Goal: Task Accomplishment & Management: Complete application form

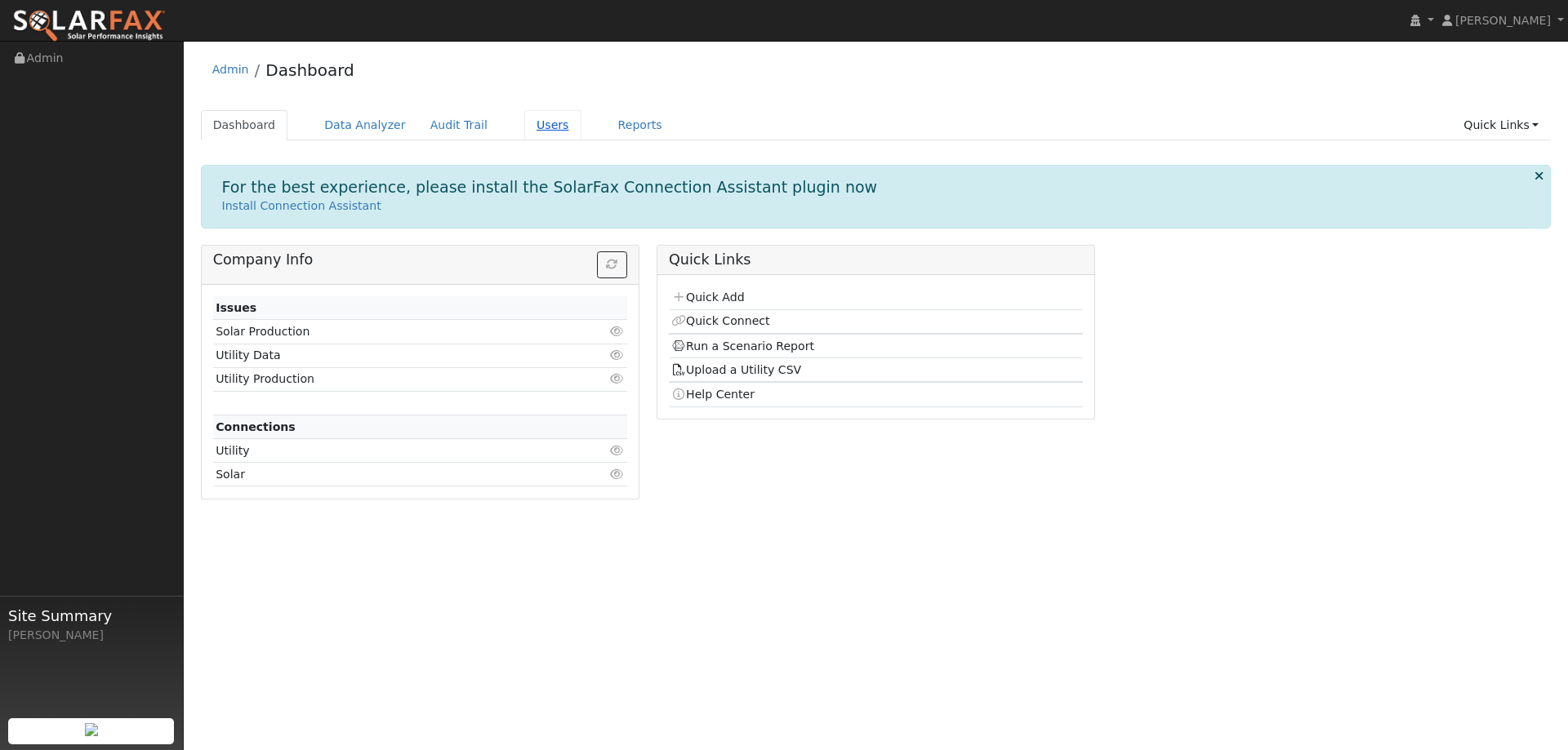
click at [538, 126] on link "Users" at bounding box center [553, 125] width 57 height 30
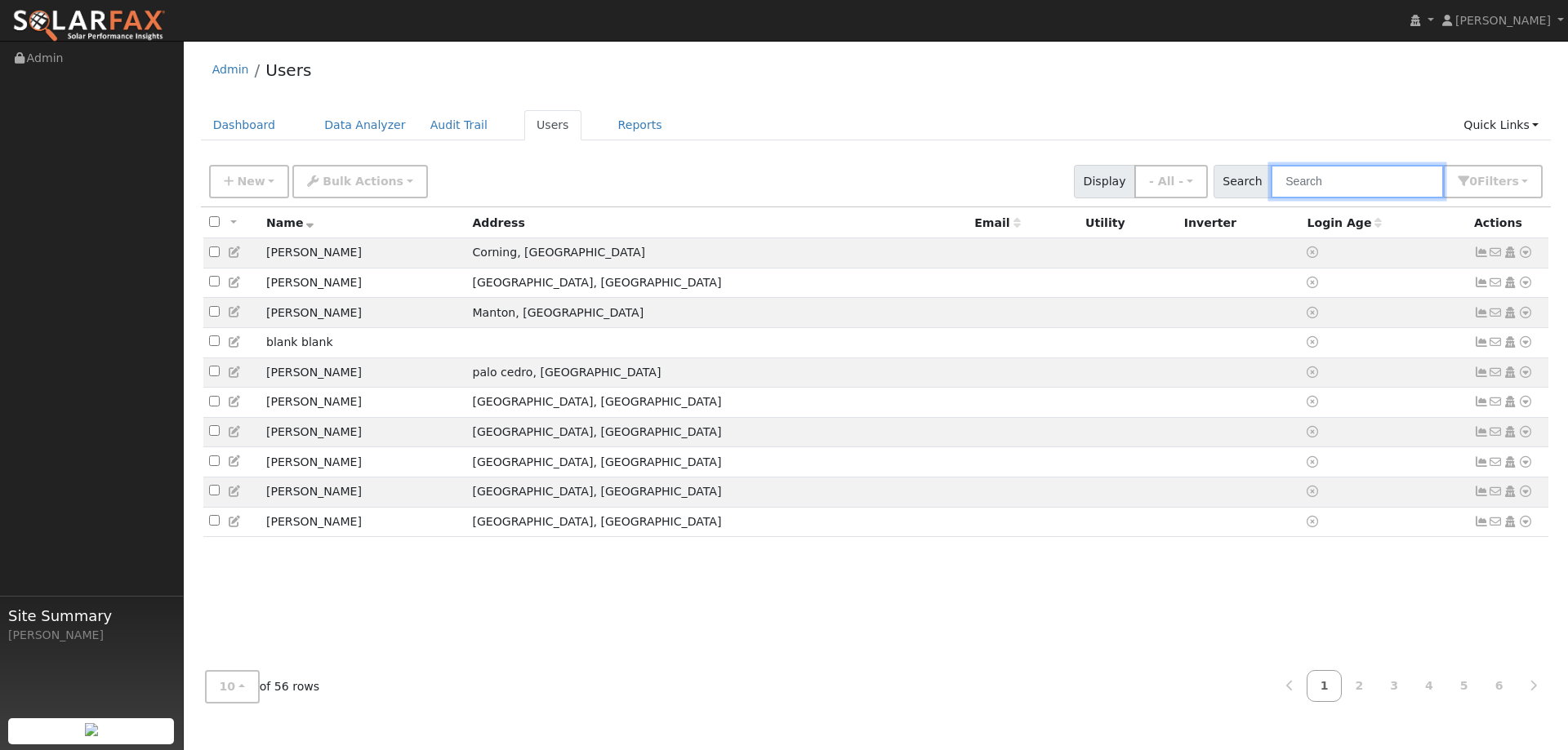
click at [1353, 183] on input "text" at bounding box center [1357, 181] width 174 height 34
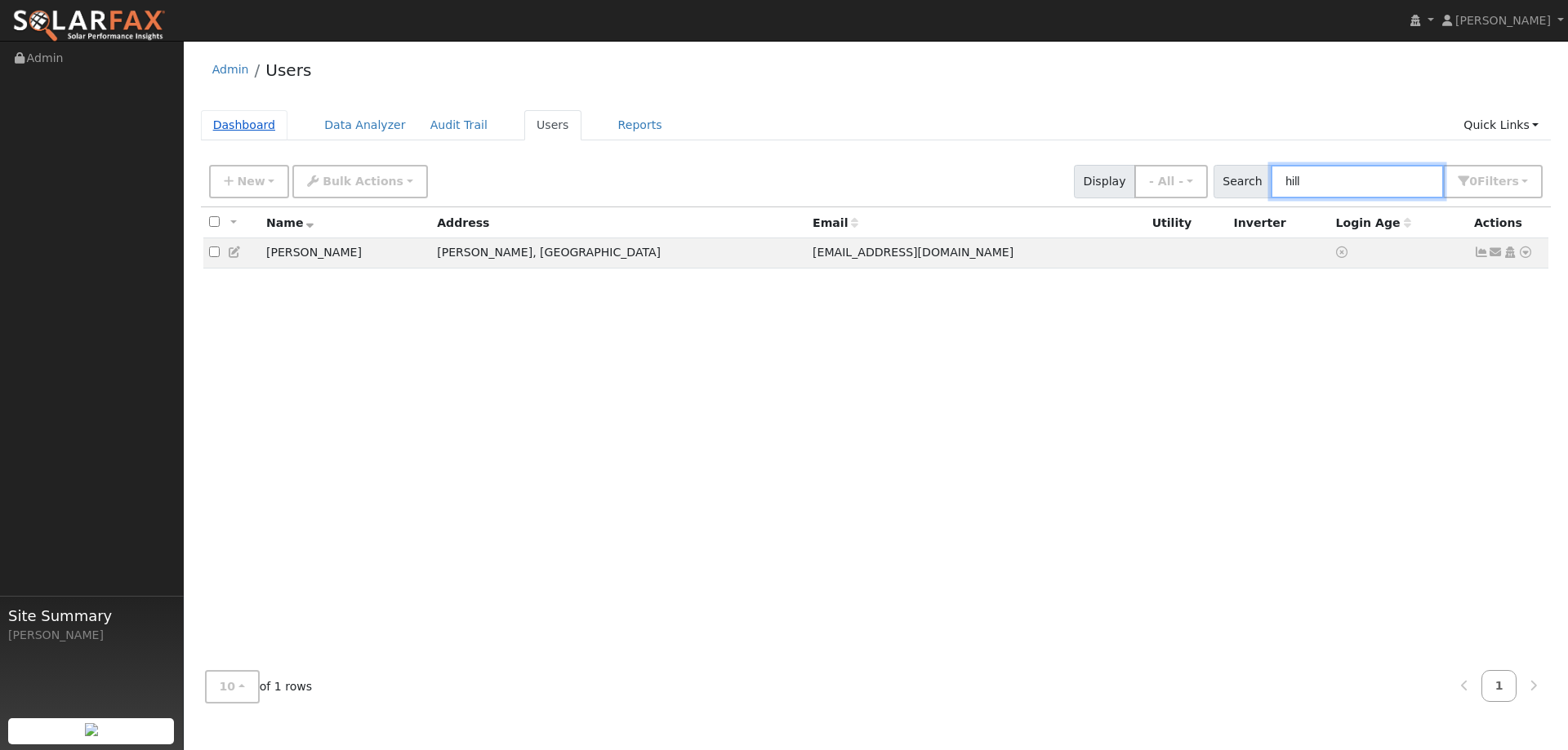
type input "hill"
click at [220, 114] on link "Dashboard" at bounding box center [245, 125] width 87 height 30
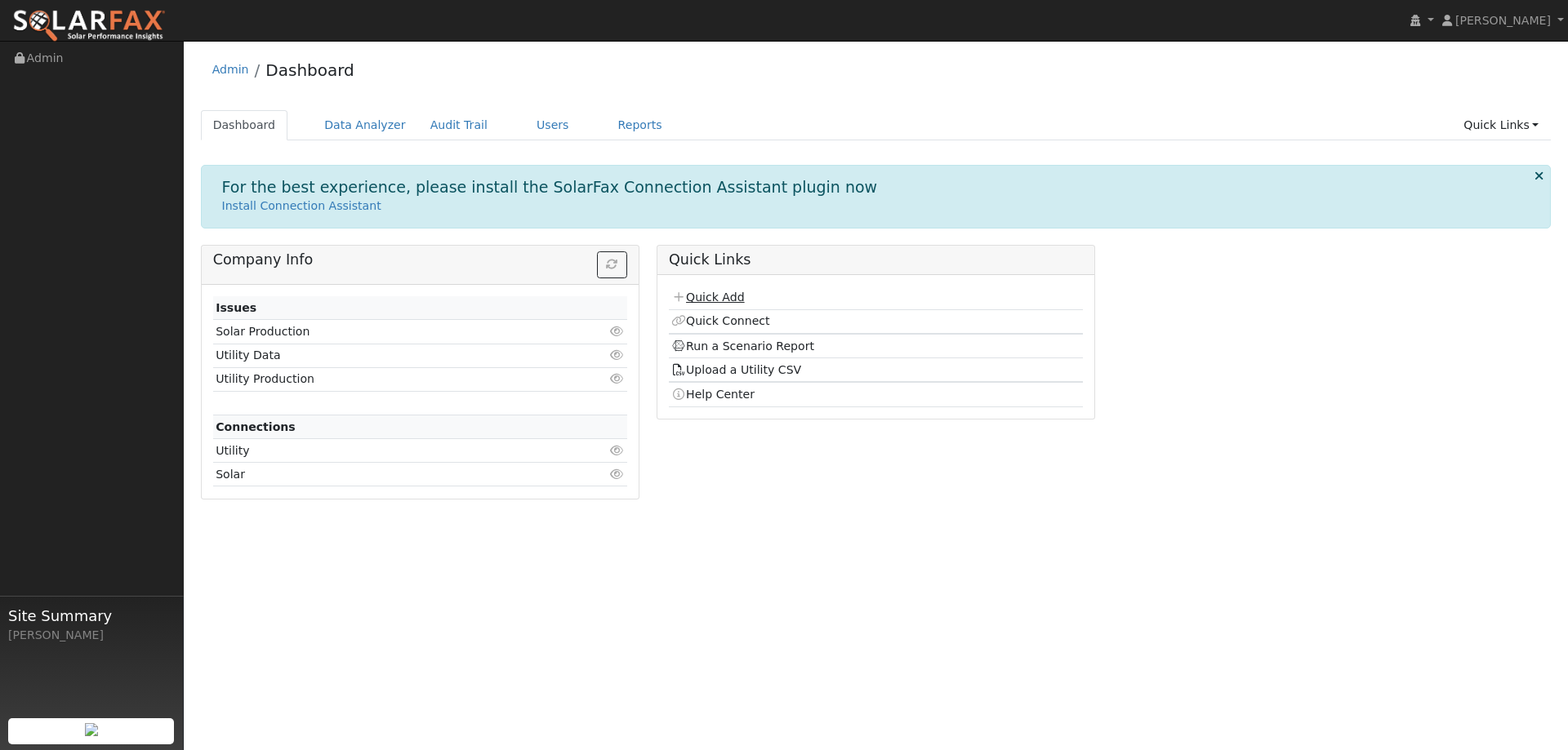
click at [717, 292] on link "Quick Add" at bounding box center [707, 297] width 73 height 13
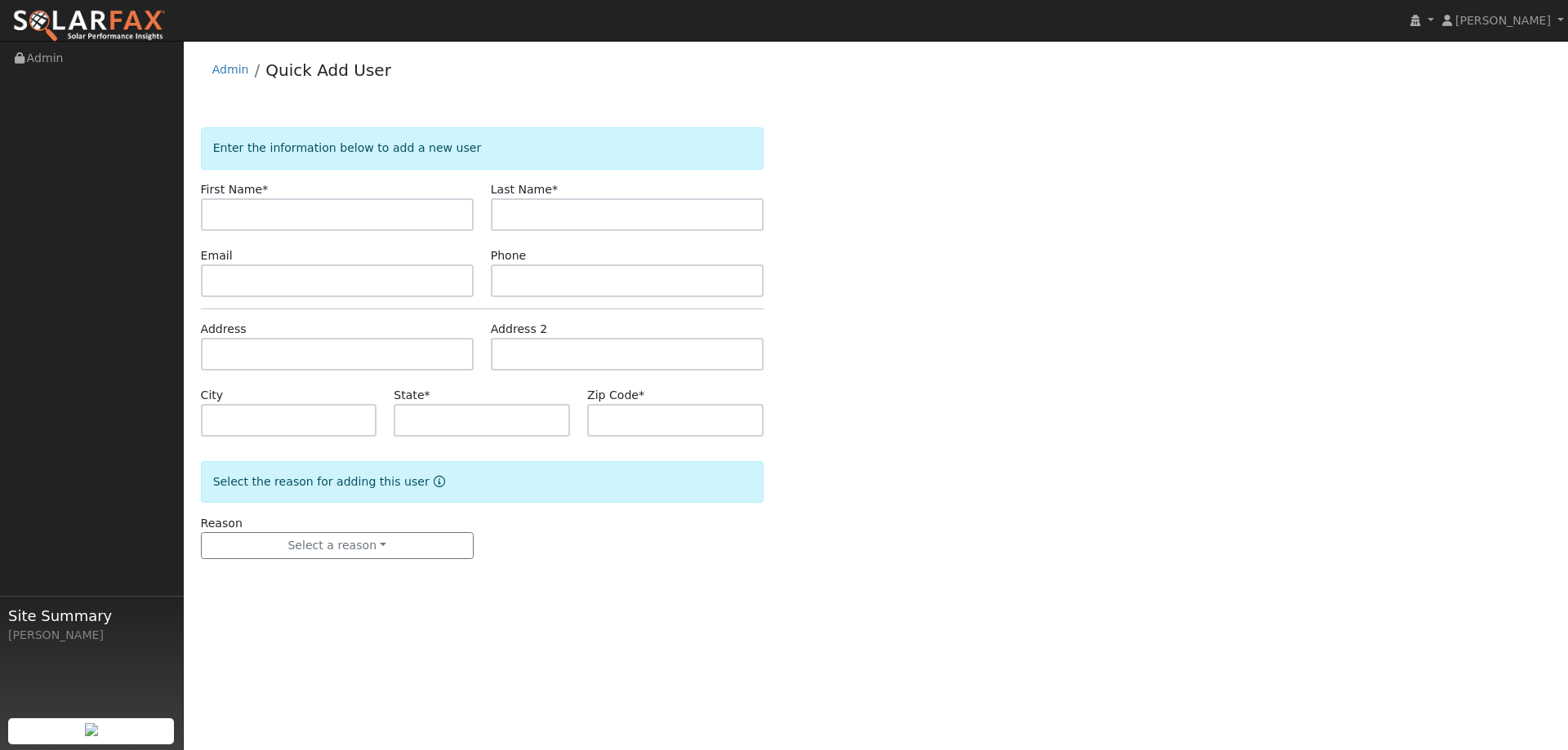
click at [367, 218] on input "text" at bounding box center [337, 214] width 272 height 33
type input "Christine"
type input "Hill"
click at [287, 342] on input "text" at bounding box center [337, 354] width 272 height 33
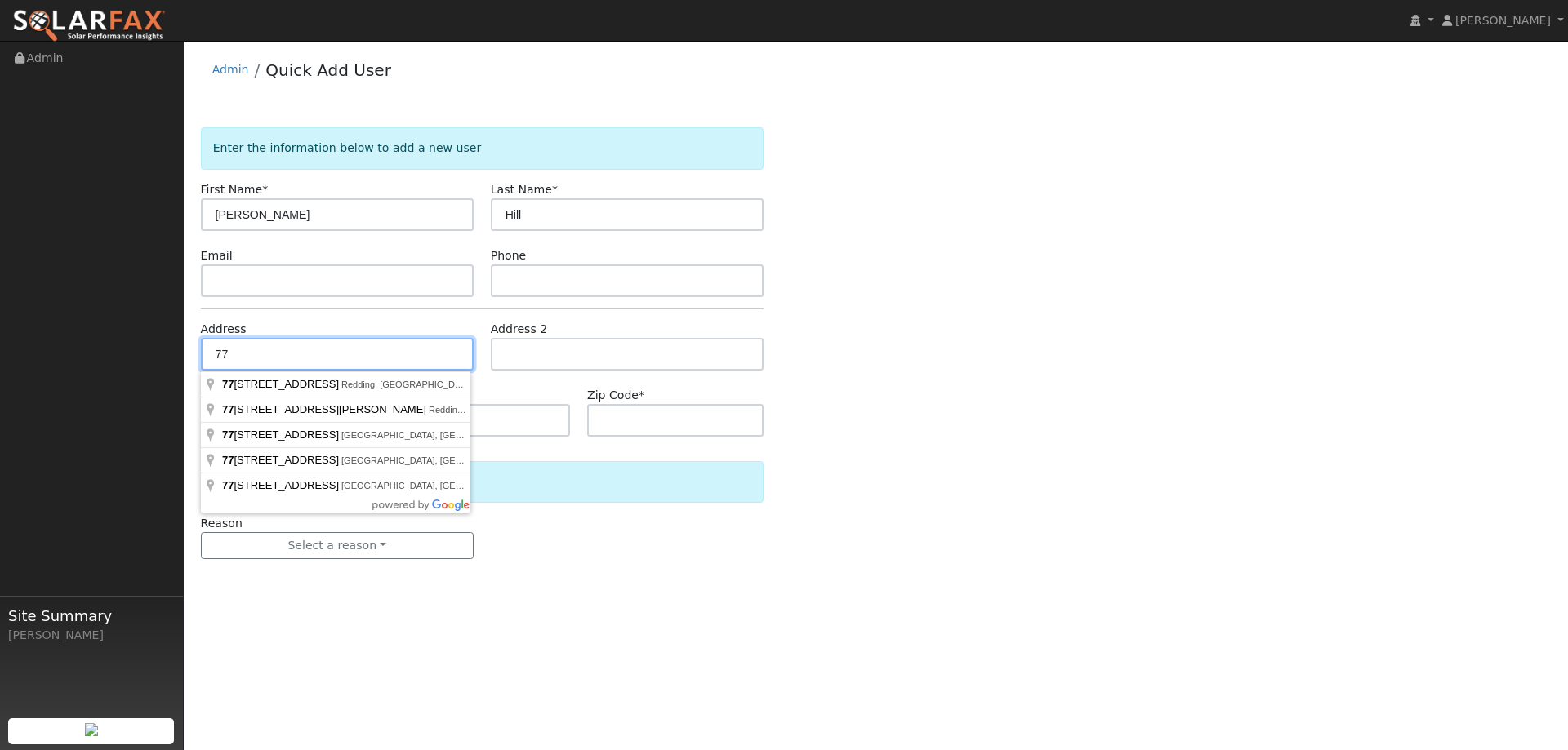
type input "7"
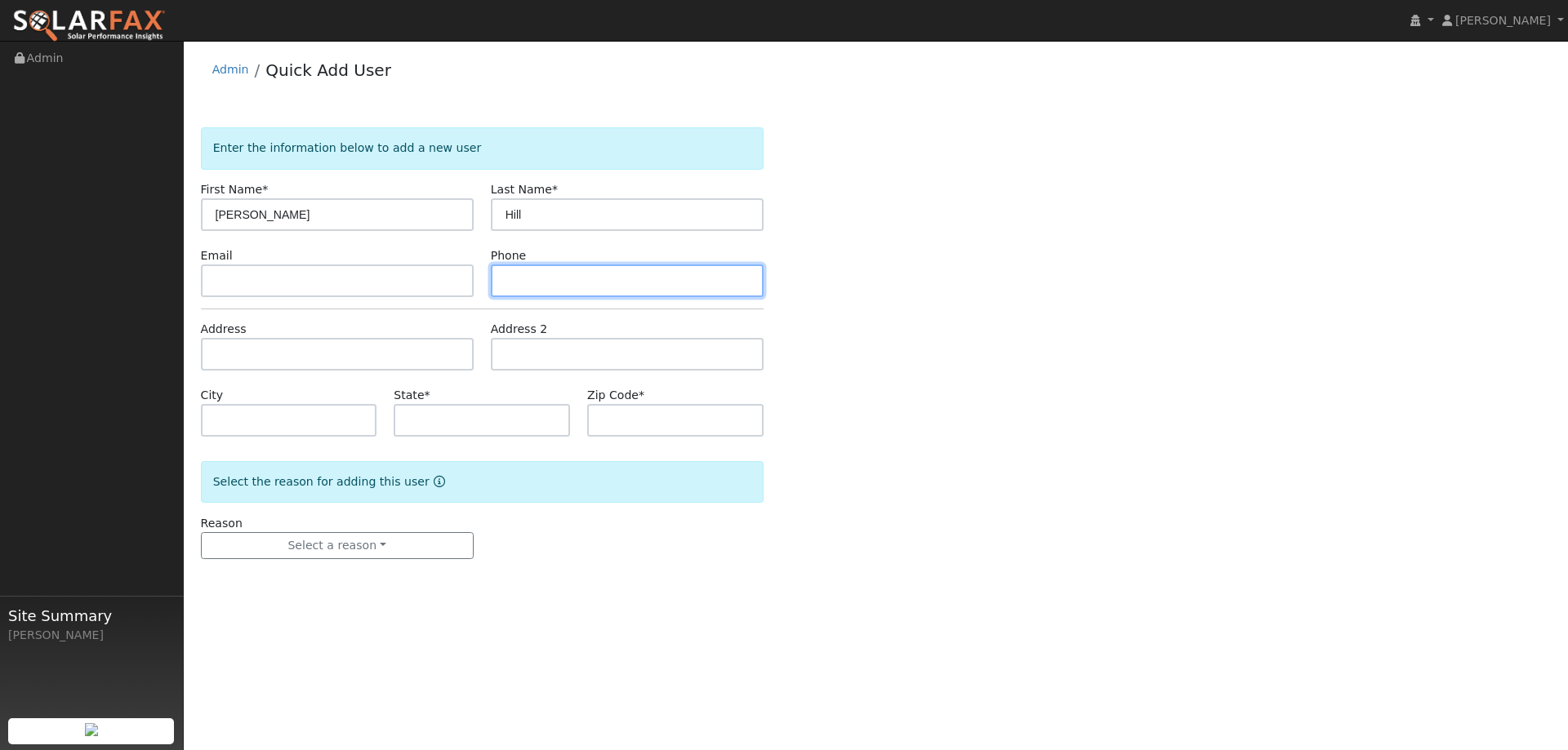
click at [575, 286] on input "text" at bounding box center [626, 280] width 272 height 33
type input "9253374038"
click at [865, 318] on div "Enter the information below to add a new user First Name * Christine Last Name …" at bounding box center [877, 359] width 1351 height 464
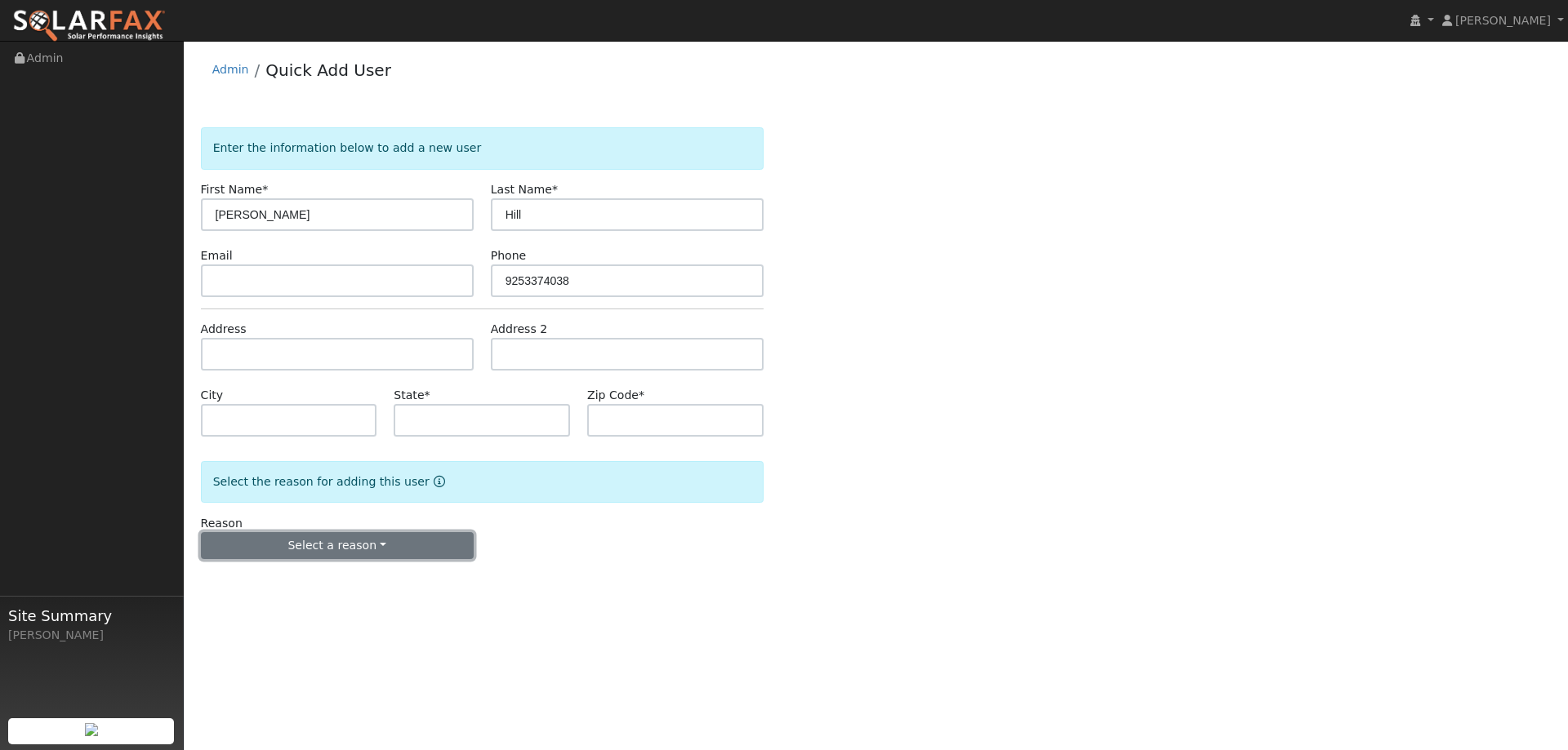
click at [458, 545] on button "Select a reason" at bounding box center [337, 545] width 272 height 28
click at [336, 595] on link "New customer adding solar" at bounding box center [292, 602] width 181 height 23
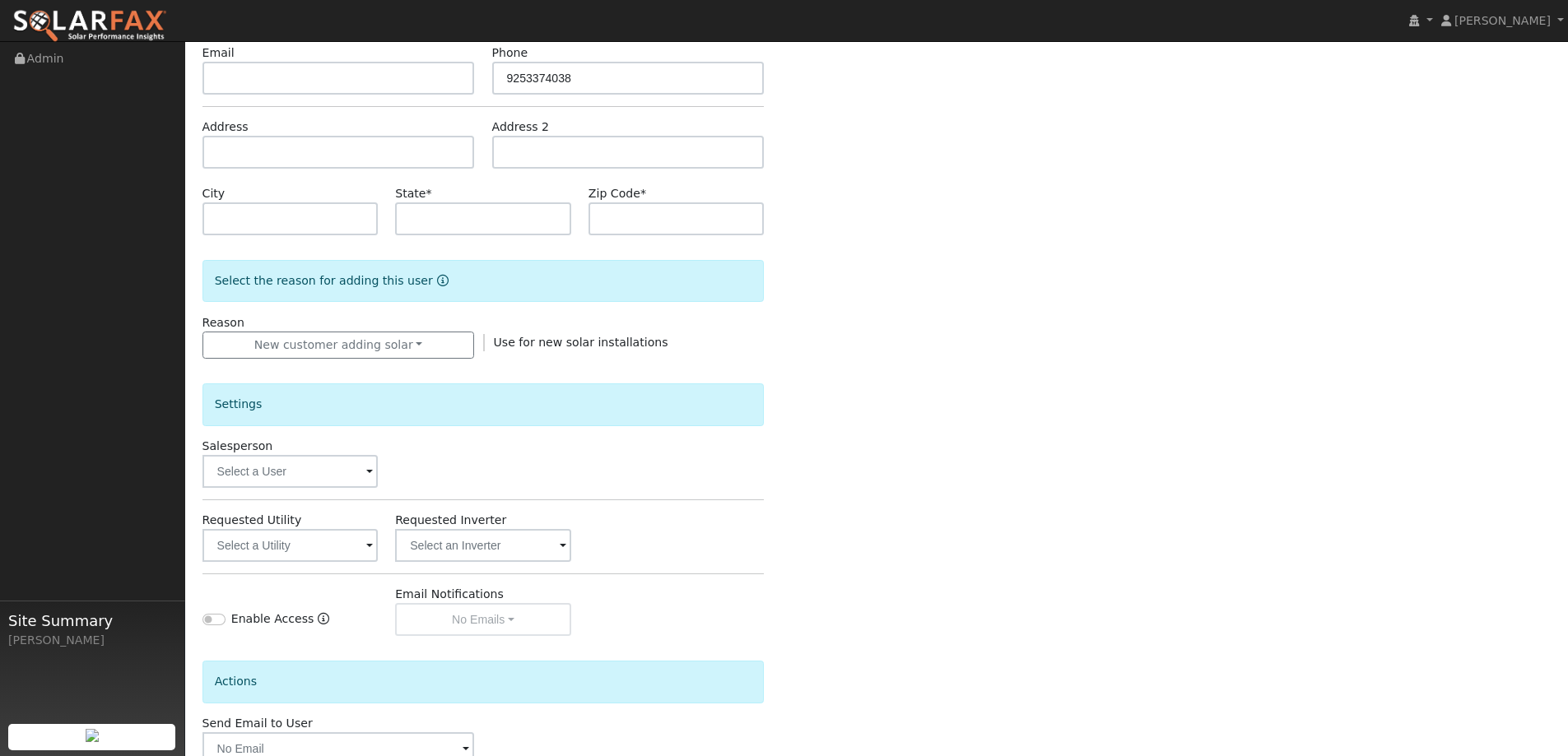
scroll to position [247, 0]
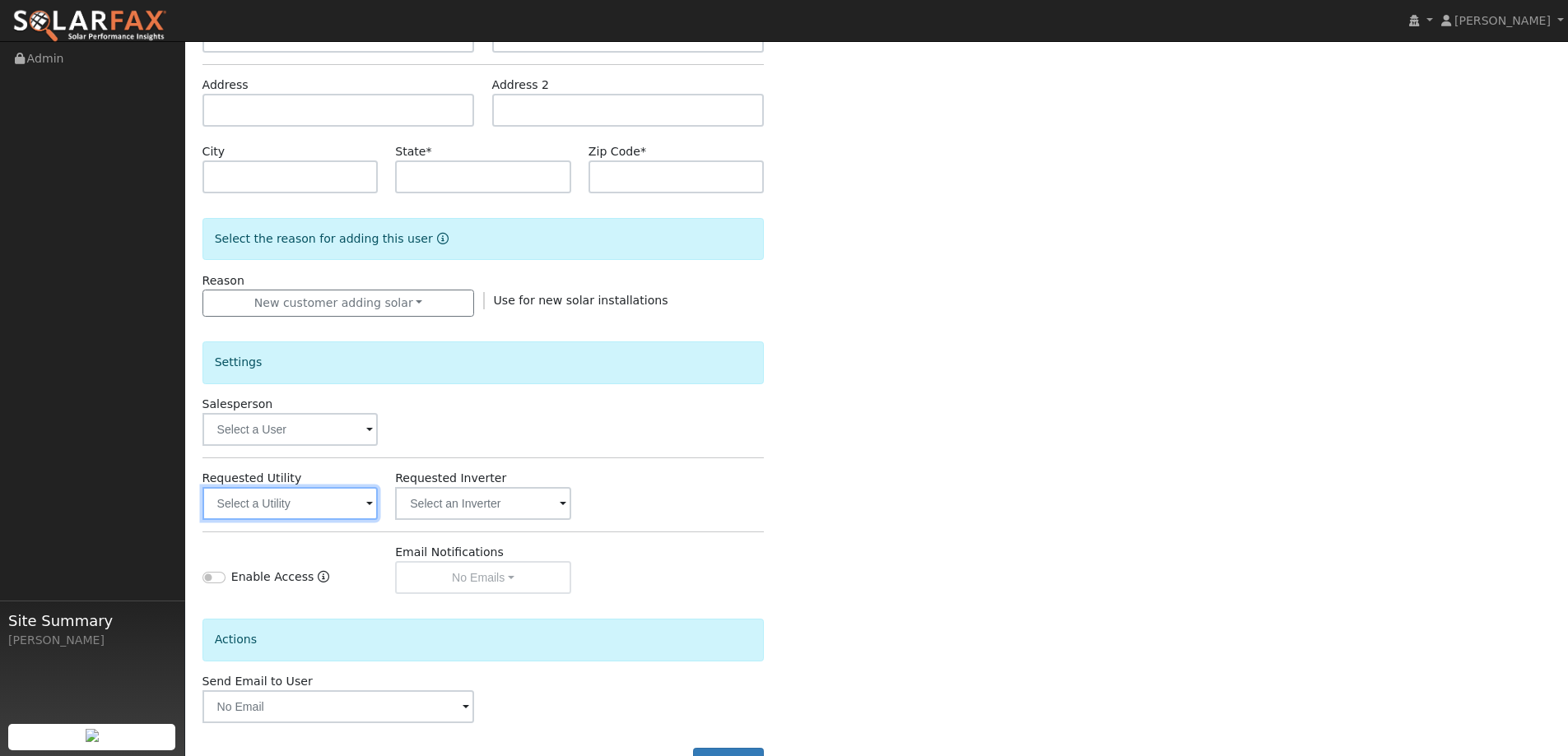
click at [362, 503] on input "text" at bounding box center [291, 503] width 176 height 33
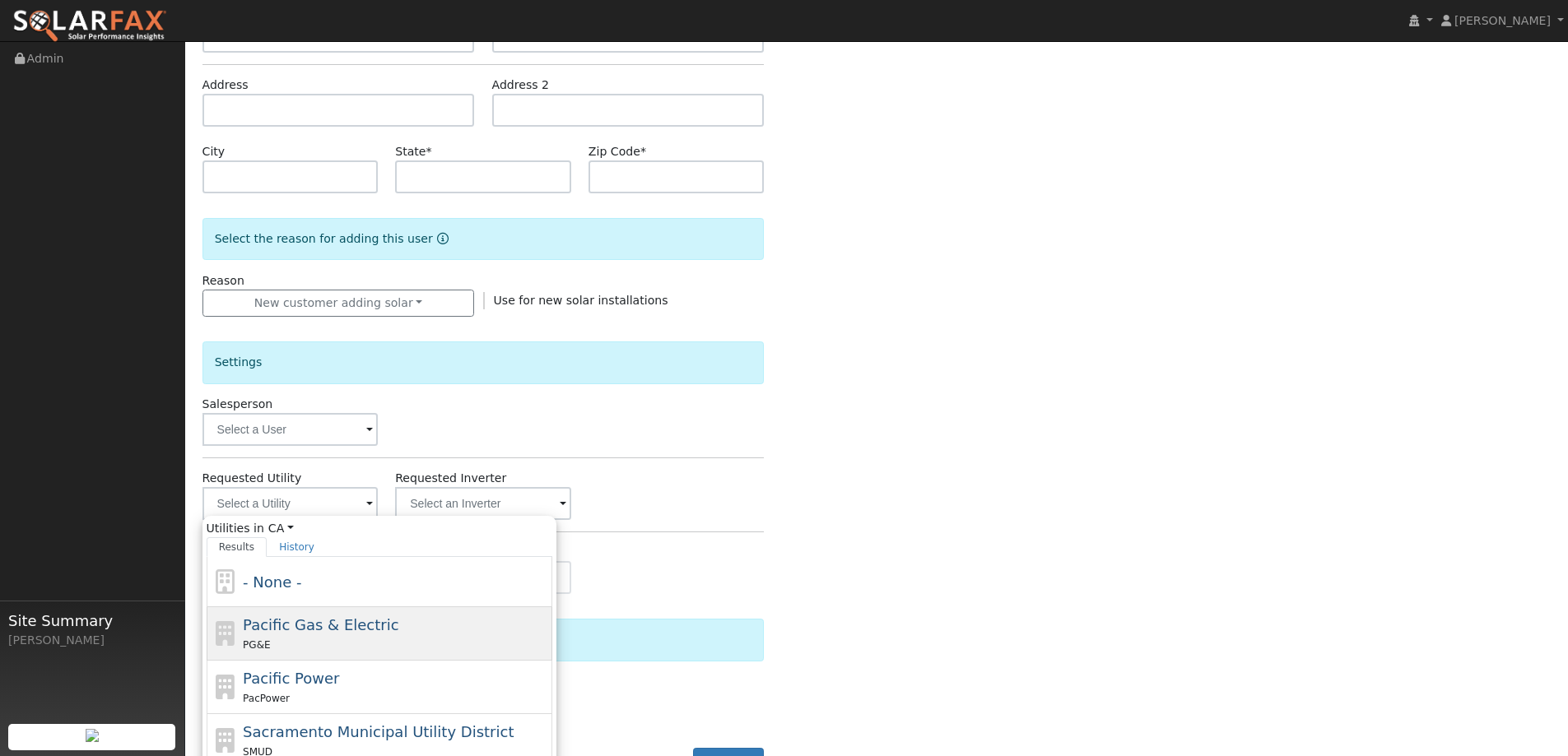
click at [345, 627] on span "Pacific Gas & Electric" at bounding box center [320, 624] width 155 height 17
type input "Pacific Gas & Electric"
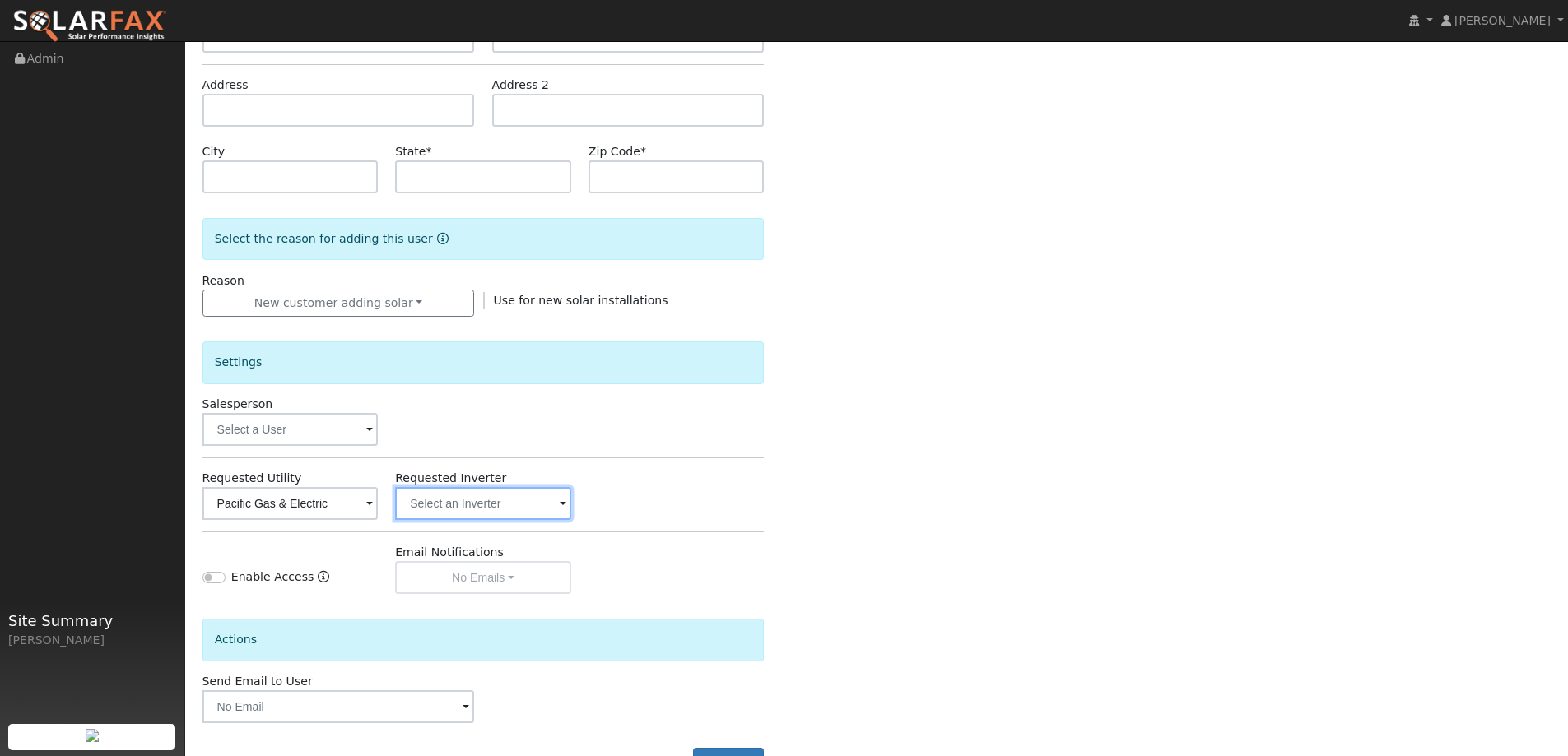
click at [539, 501] on input "text" at bounding box center [483, 503] width 176 height 33
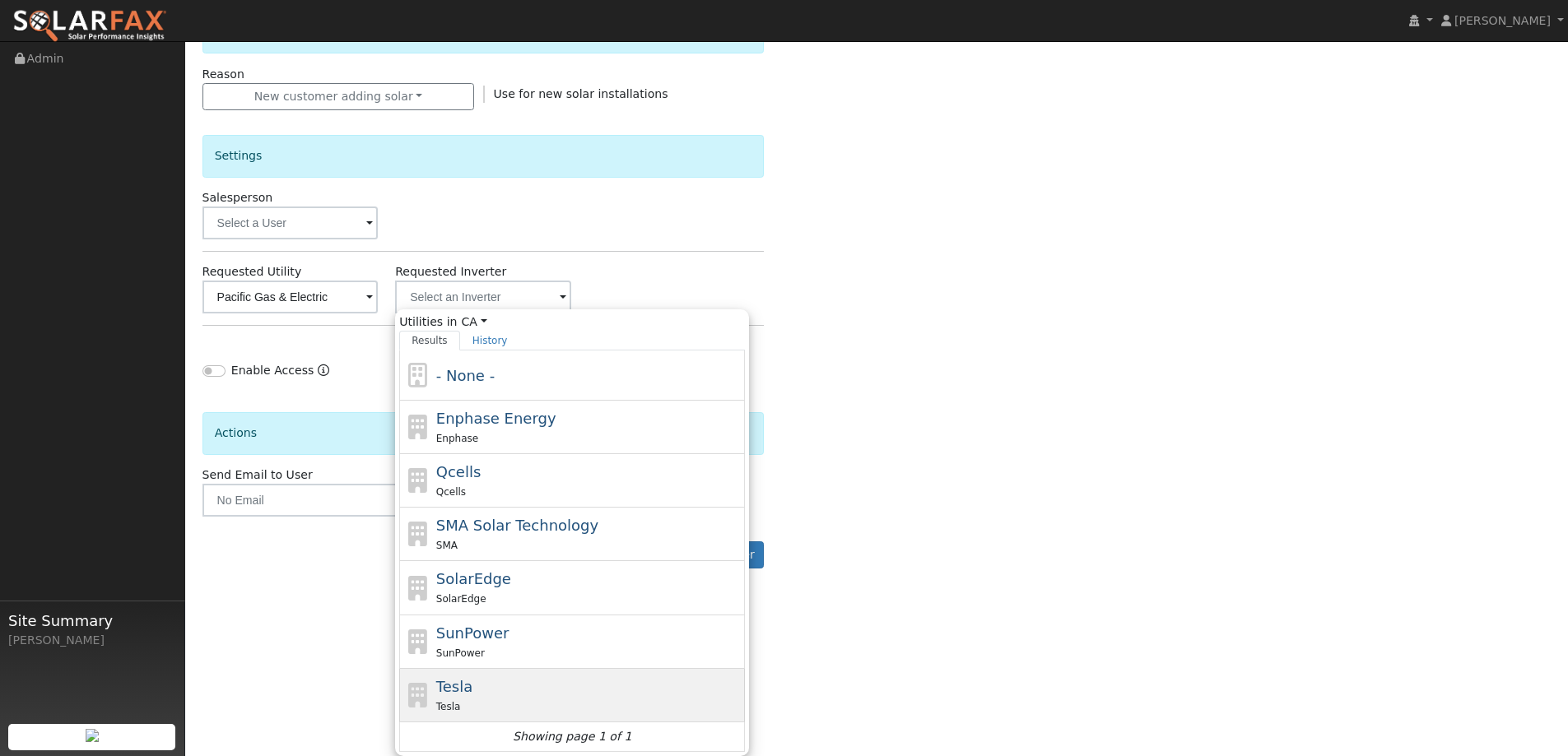
click at [521, 683] on div "Tesla Tesla" at bounding box center [588, 695] width 305 height 39
type input "Tesla"
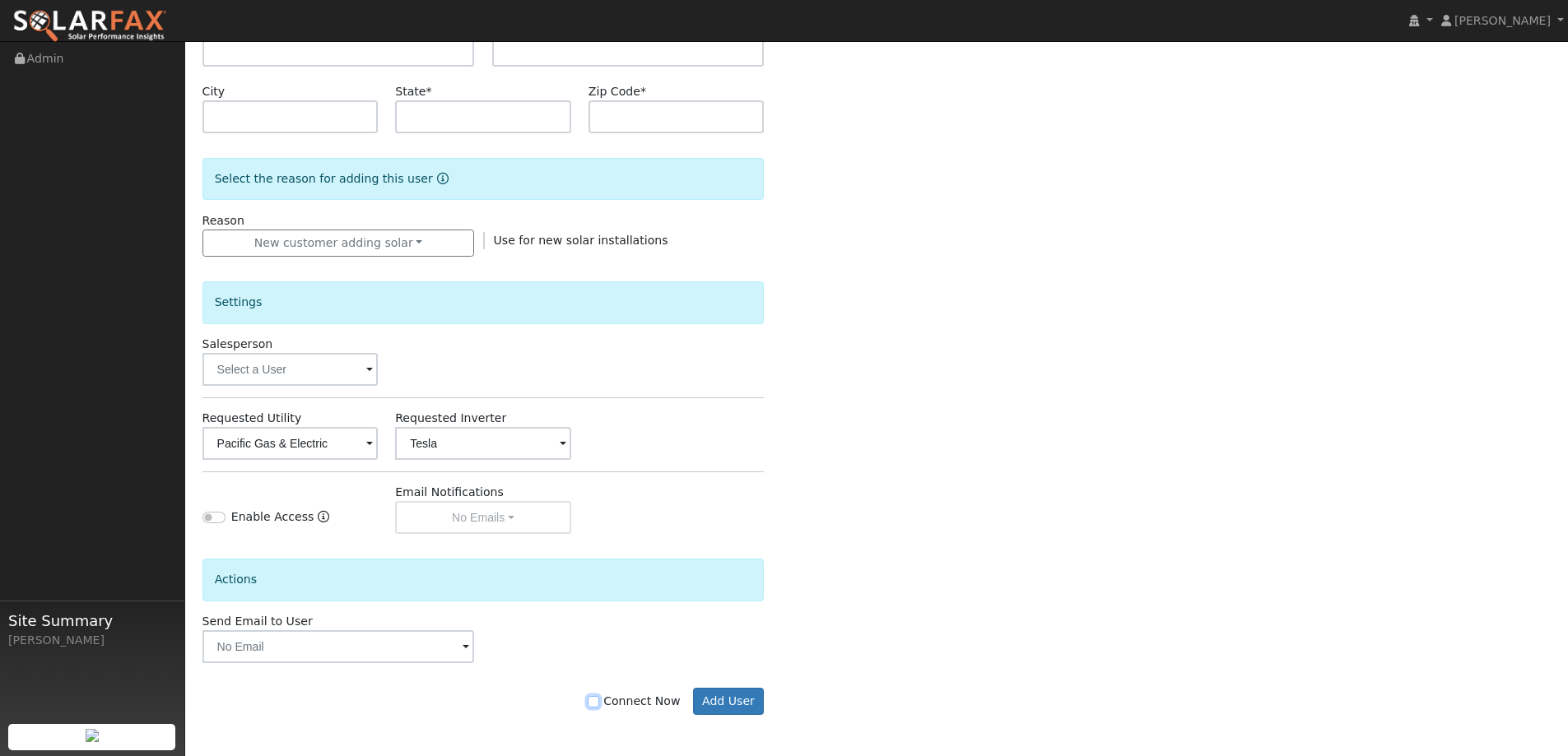
click at [599, 702] on input "Connect Now" at bounding box center [593, 701] width 12 height 12
checkbox input "true"
click at [724, 696] on button "Add User" at bounding box center [729, 701] width 72 height 28
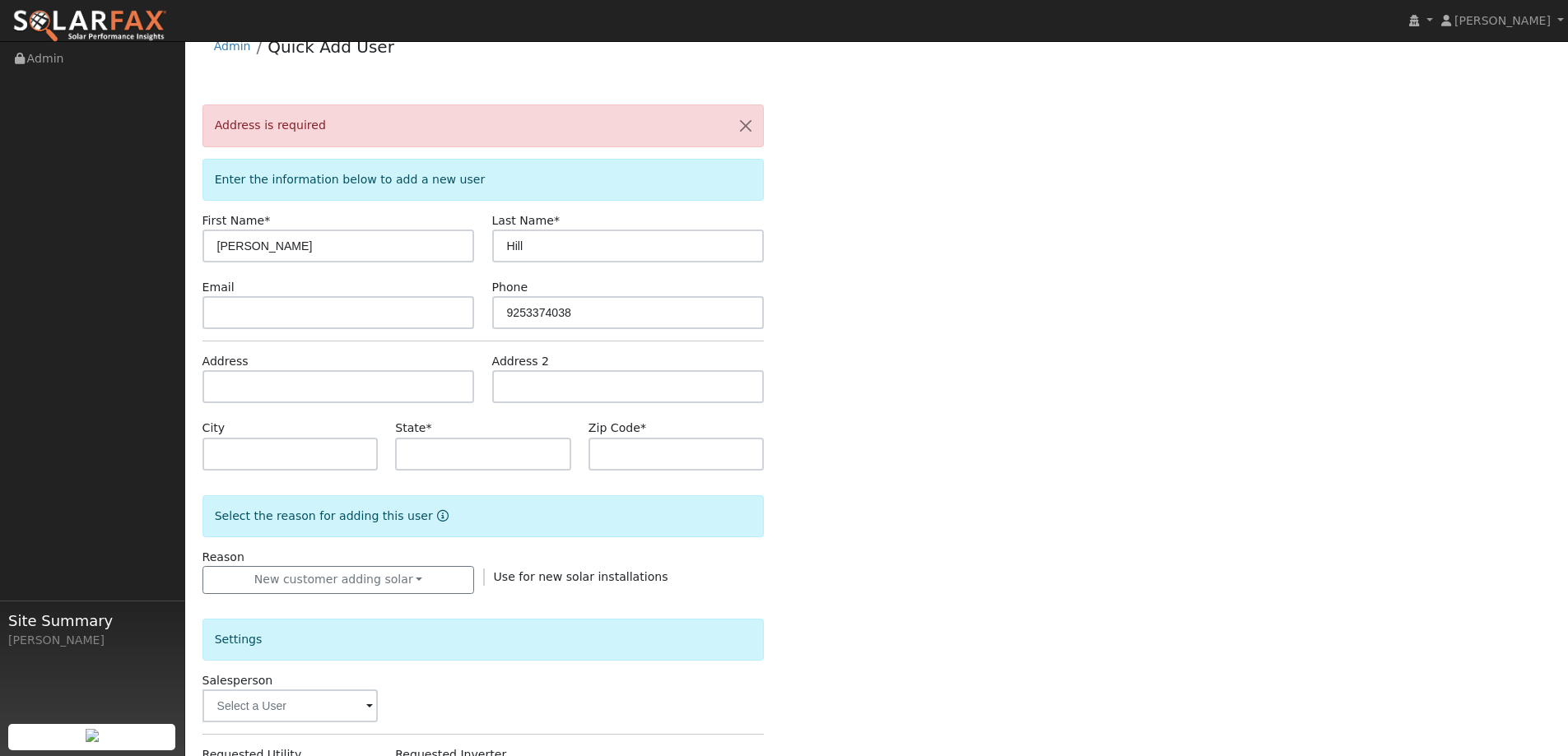
scroll to position [0, 0]
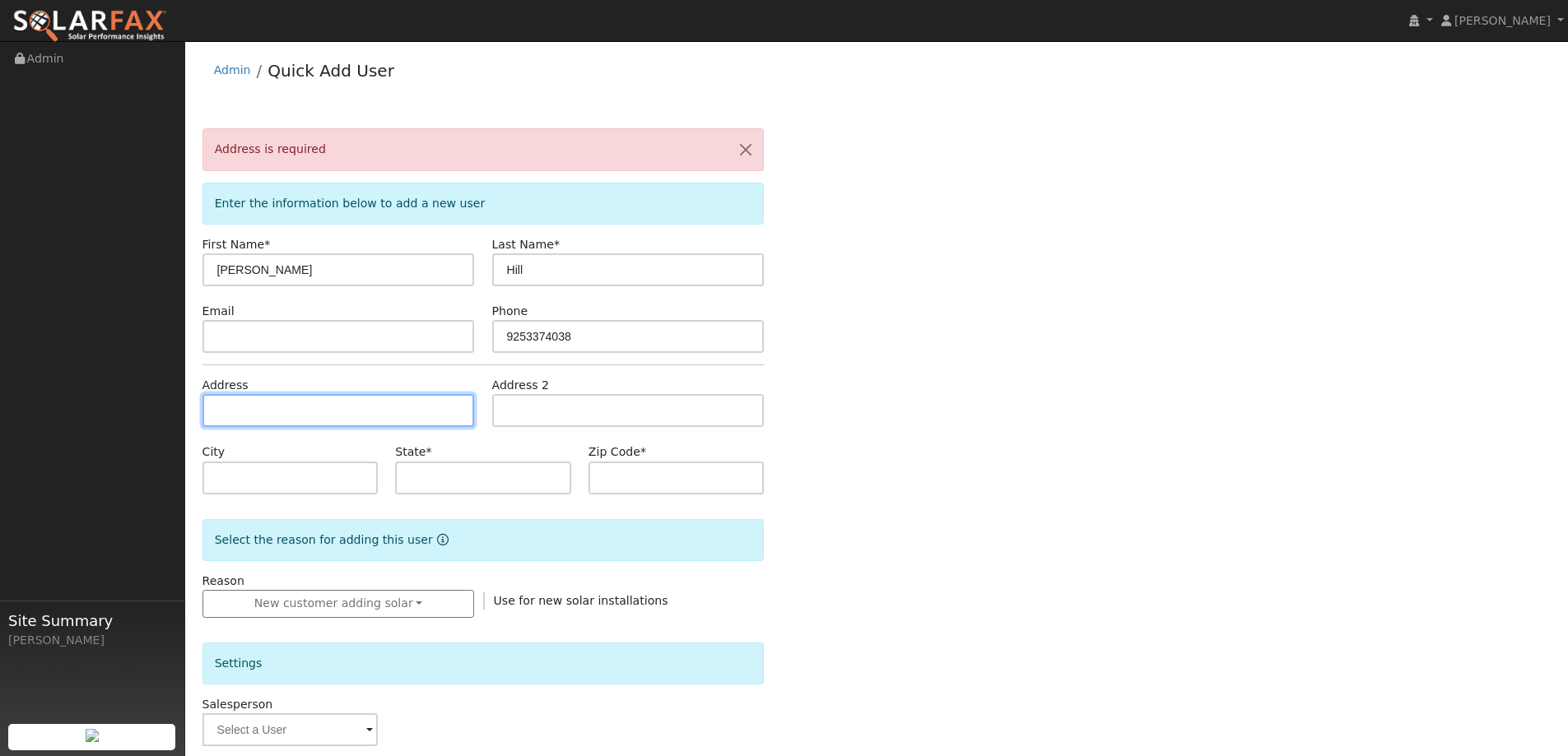
click at [341, 407] on input "text" at bounding box center [339, 410] width 273 height 33
type input "[STREET_ADDRESS][PERSON_NAME]"
type input "Redding"
type input "CA"
type input "96002"
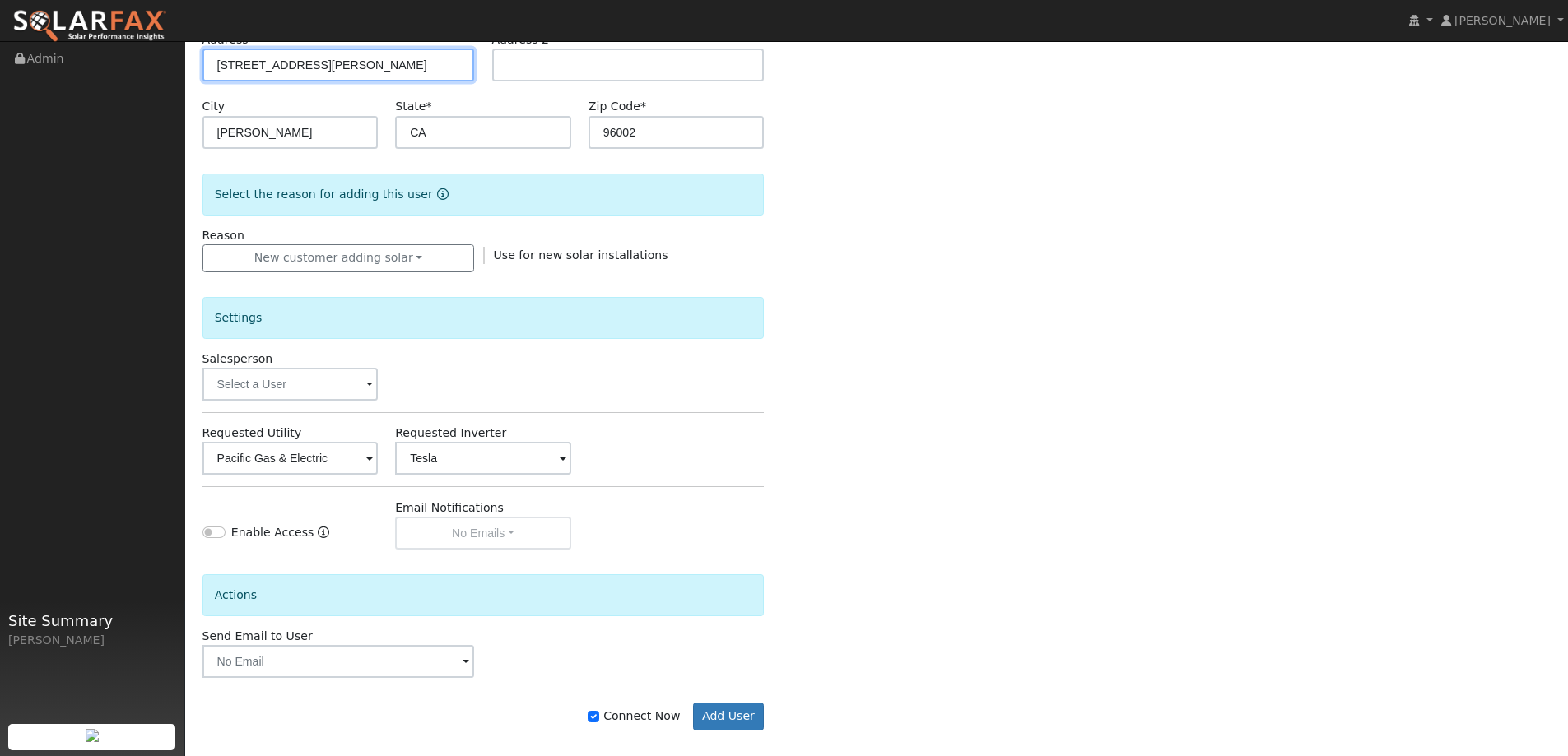
scroll to position [361, 0]
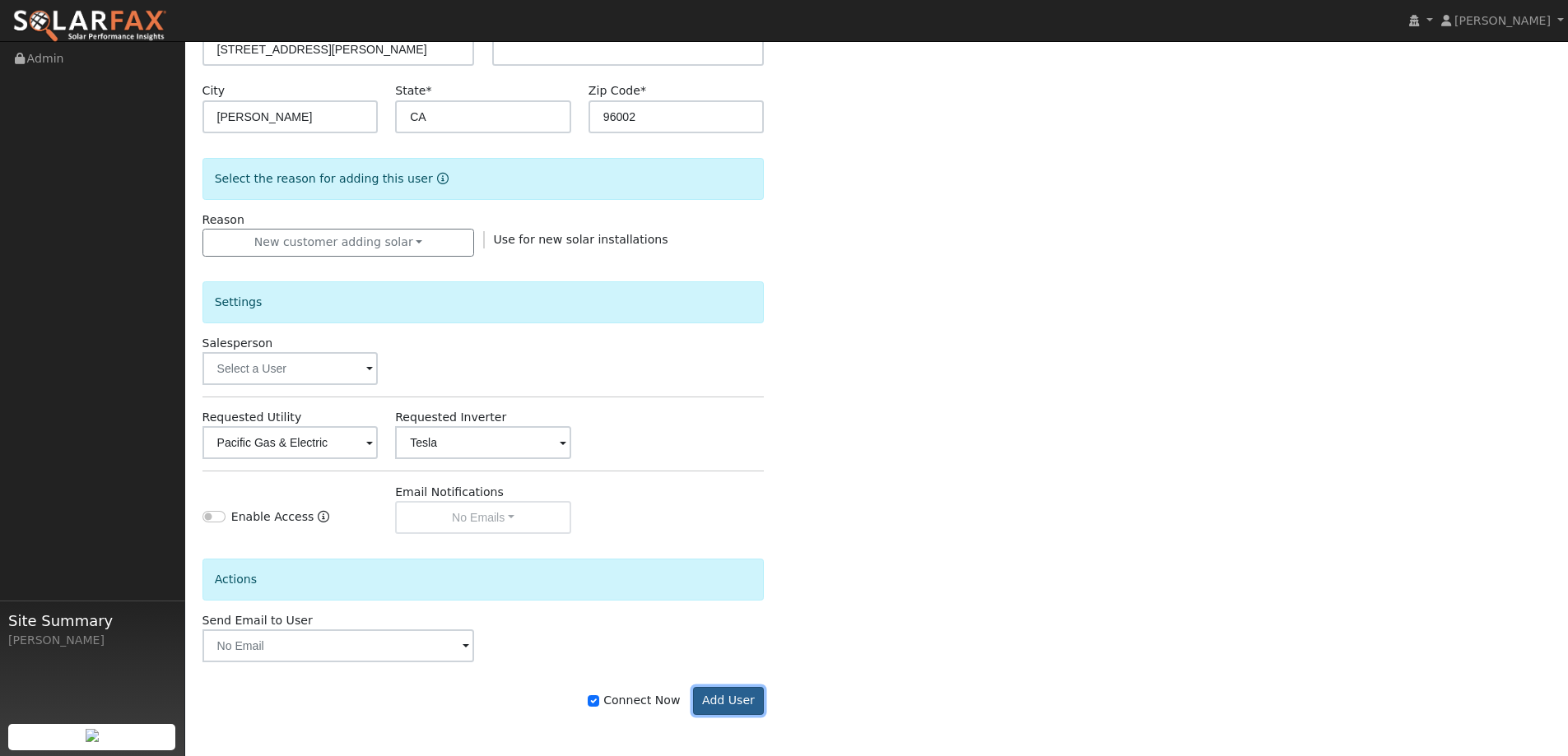
click at [729, 695] on button "Add User" at bounding box center [729, 700] width 72 height 28
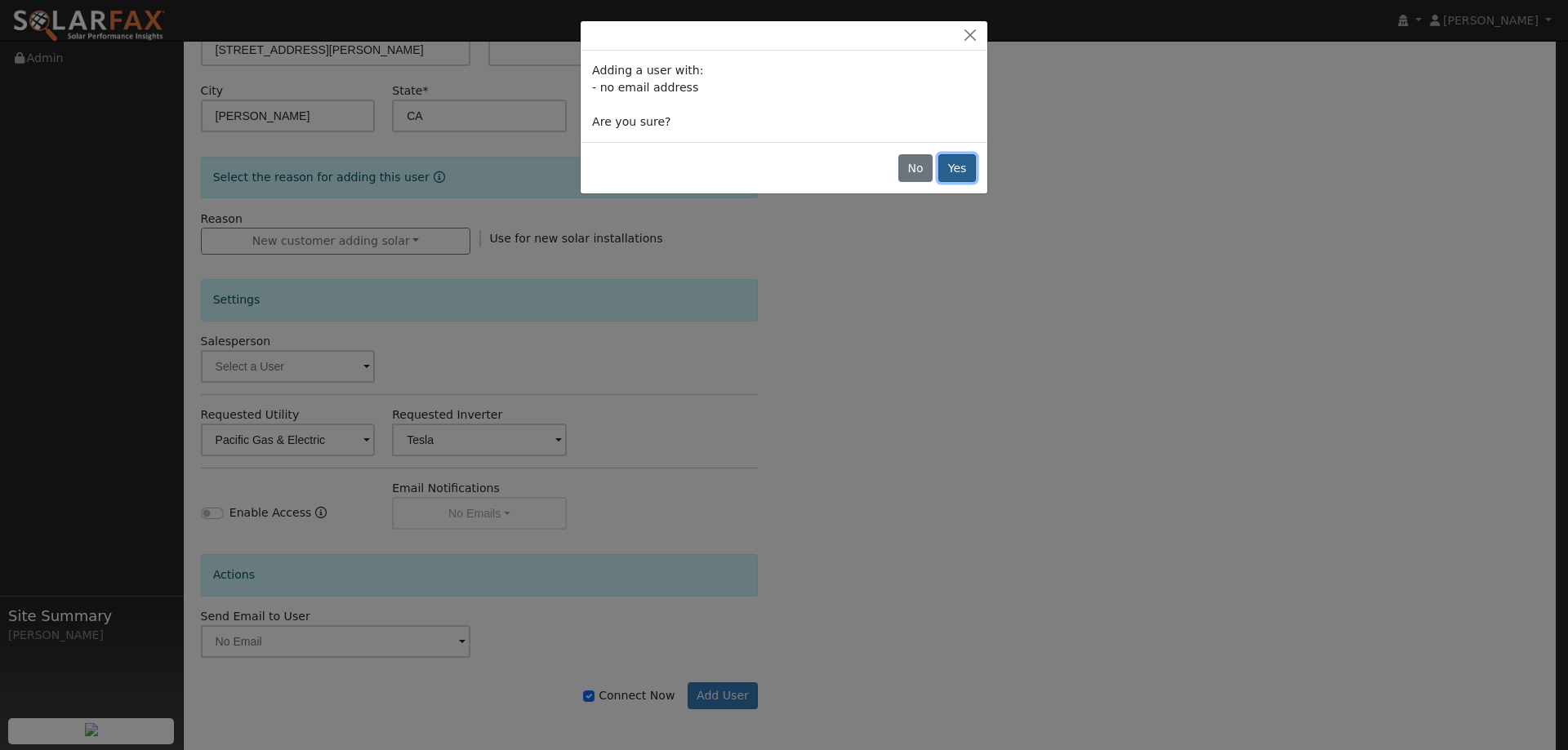
click at [956, 163] on button "Yes" at bounding box center [957, 167] width 37 height 28
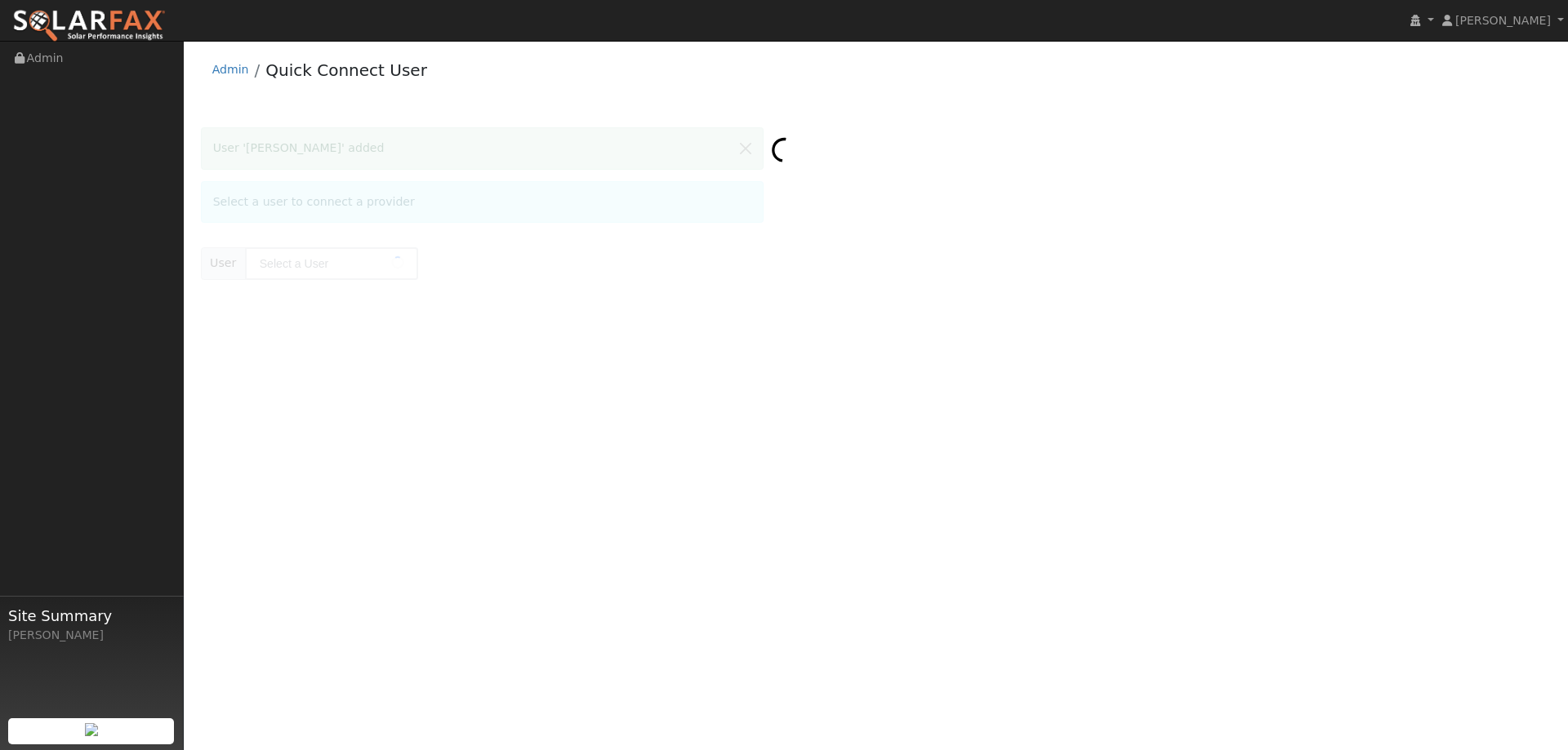
type input "Christine Hill"
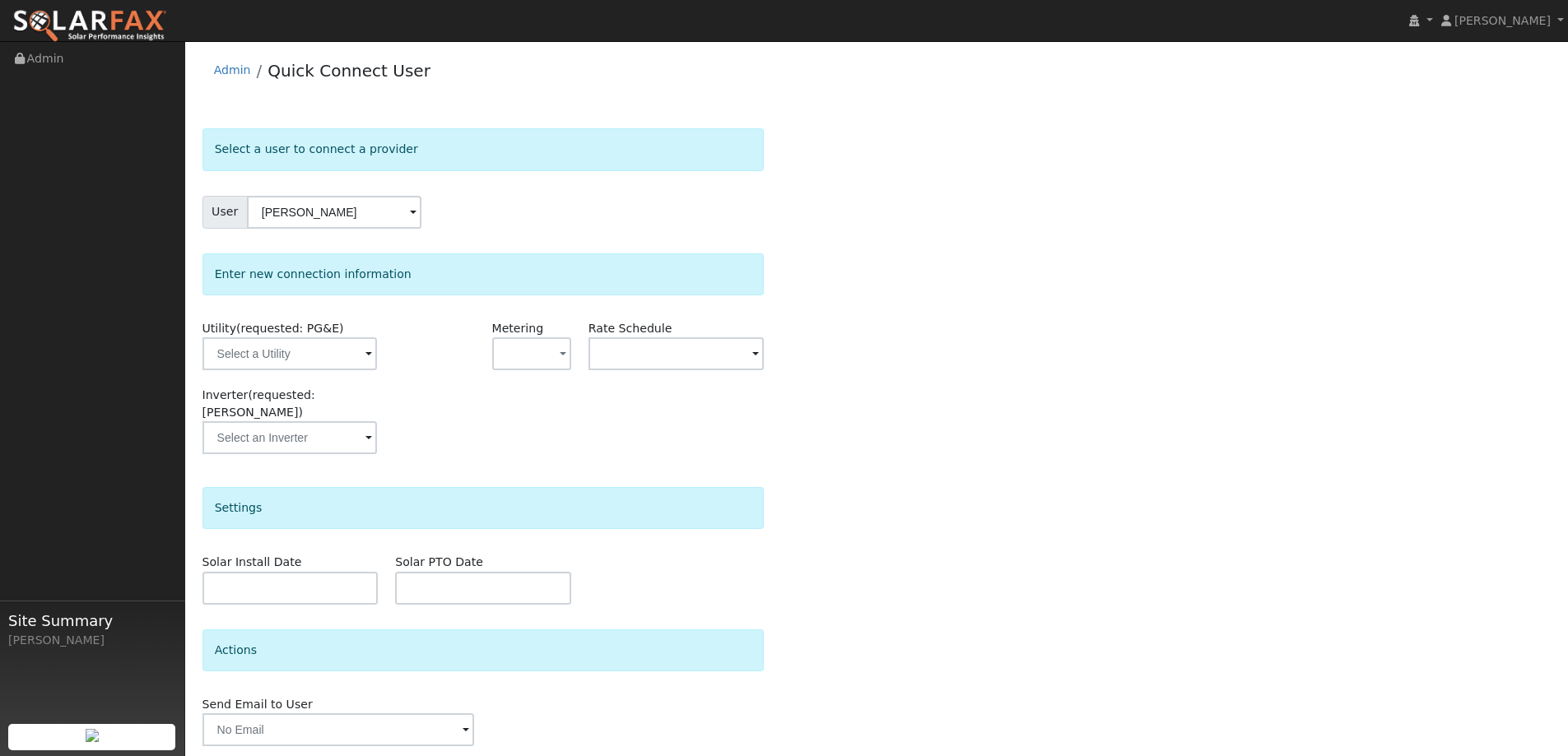
click at [365, 355] on span at bounding box center [368, 354] width 6 height 19
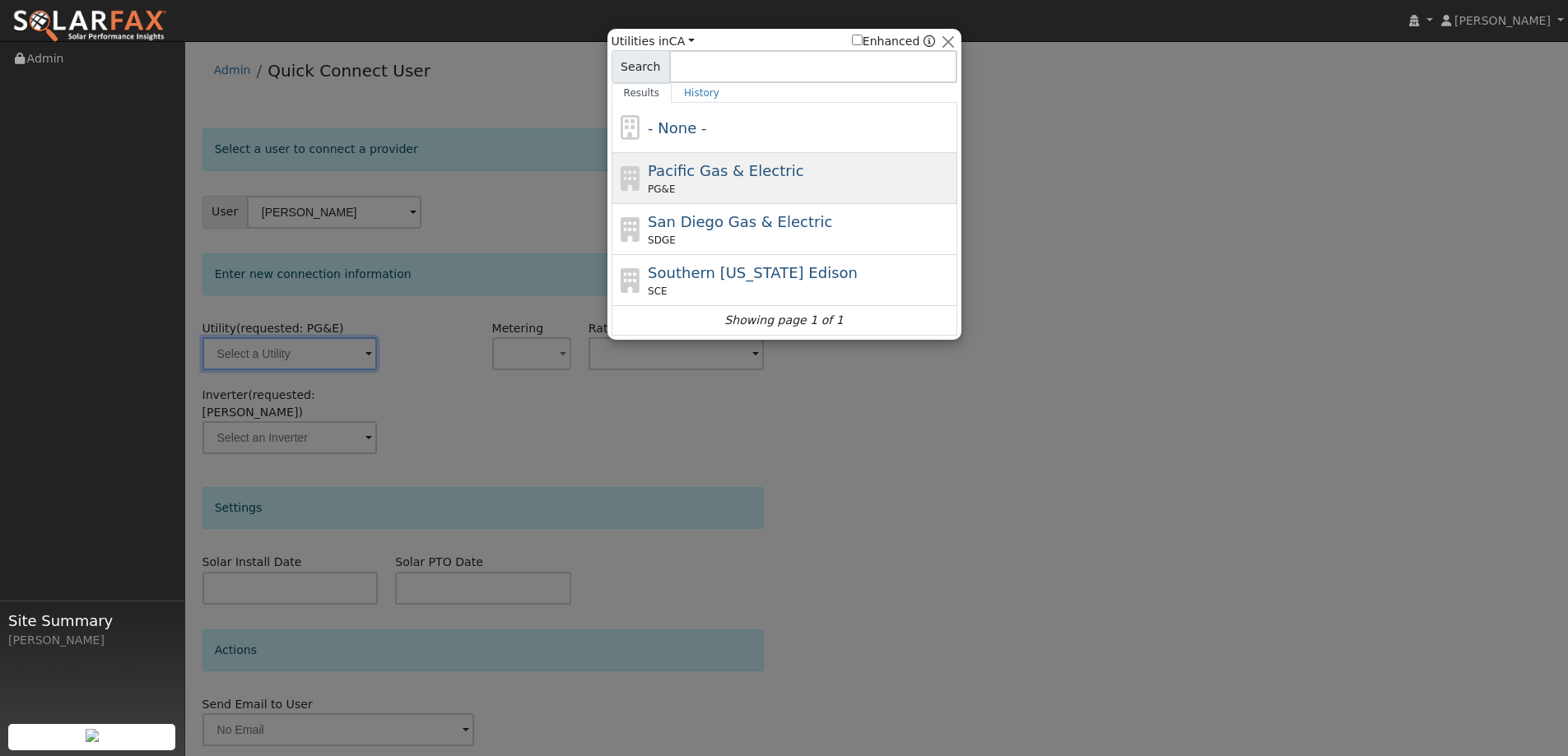
click at [661, 177] on span "Pacific Gas & Electric" at bounding box center [725, 170] width 155 height 17
type input "PG&E"
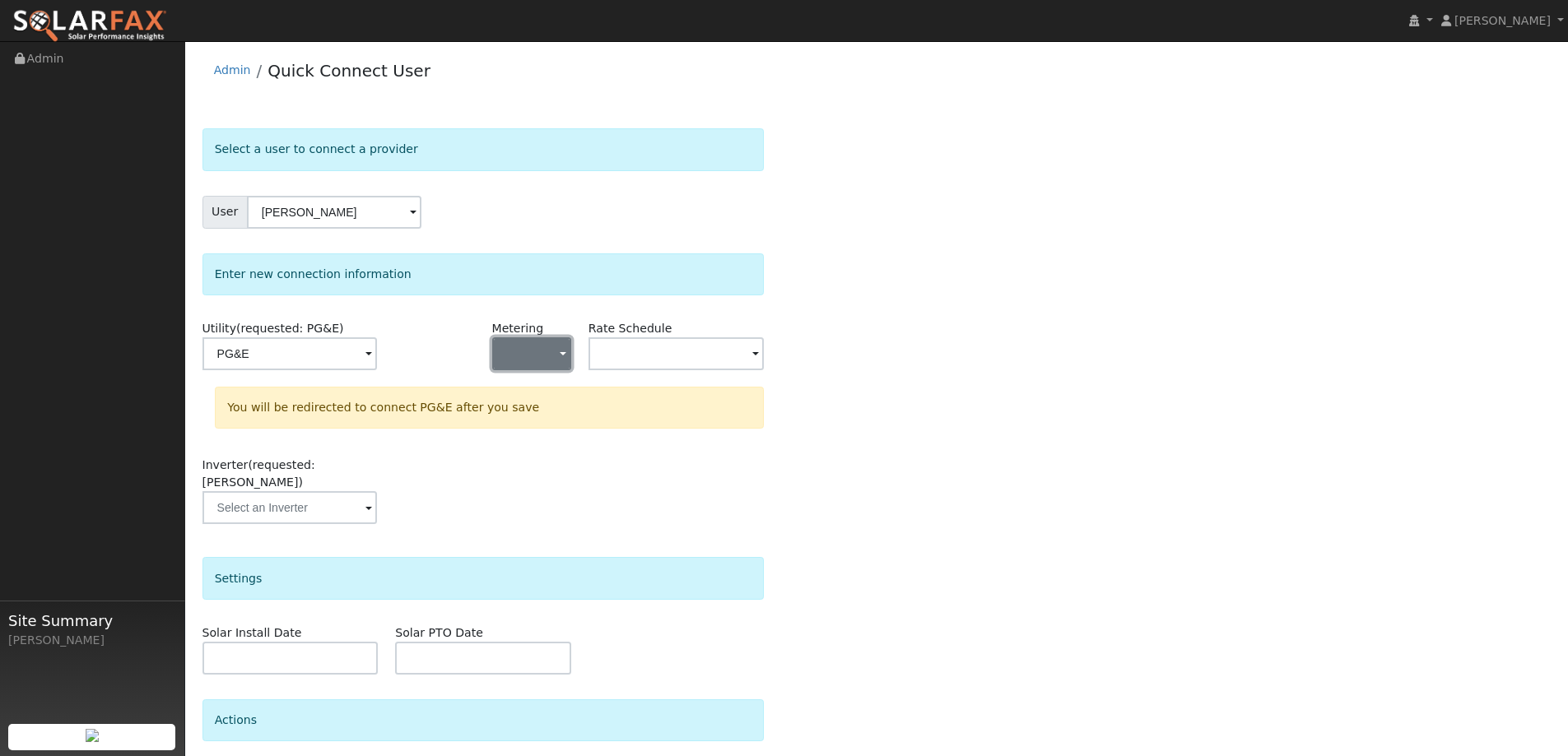
click at [562, 357] on span "button" at bounding box center [562, 354] width 6 height 17
click at [552, 410] on link "NEM" at bounding box center [551, 413] width 115 height 23
click at [658, 357] on input "text" at bounding box center [676, 353] width 176 height 33
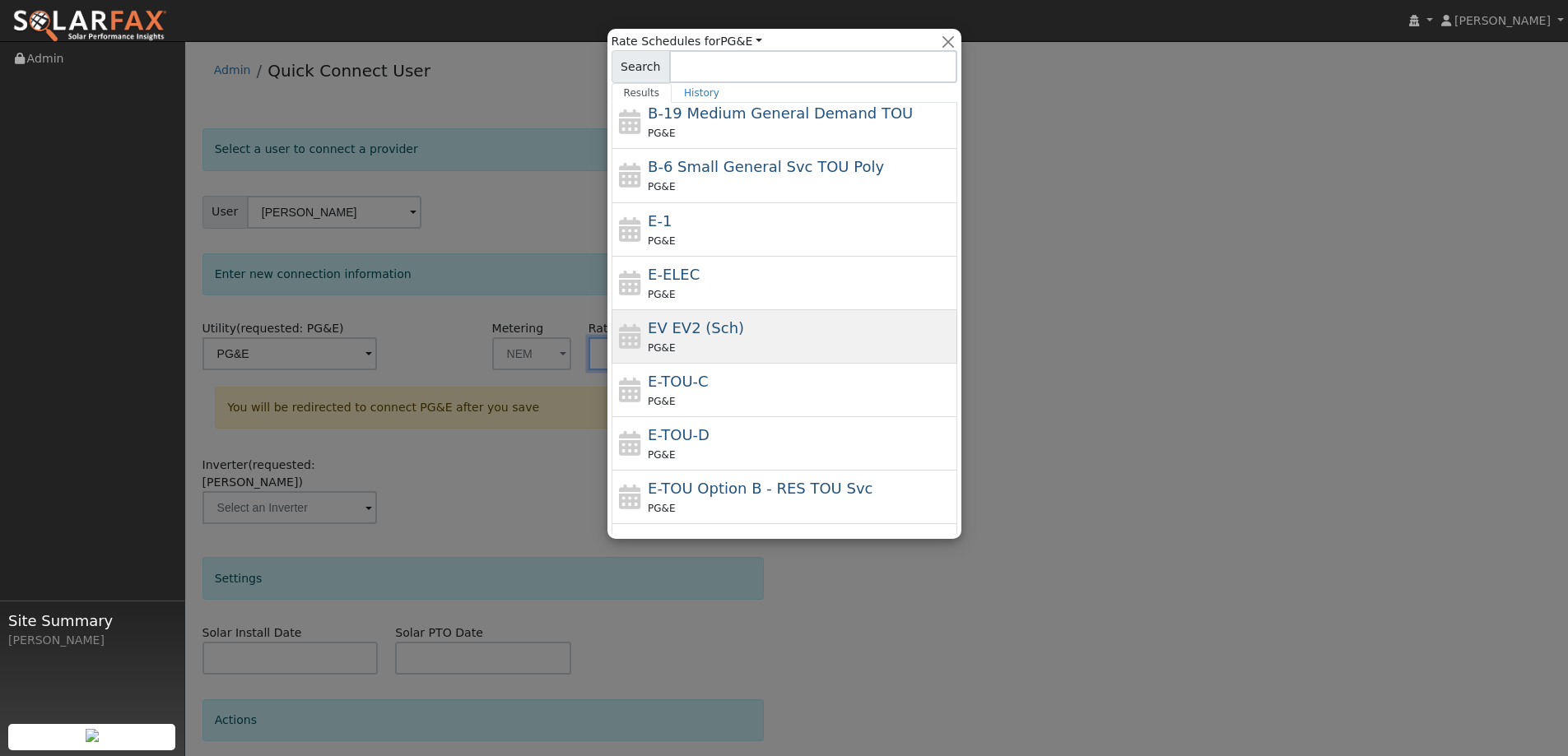
scroll to position [237, 0]
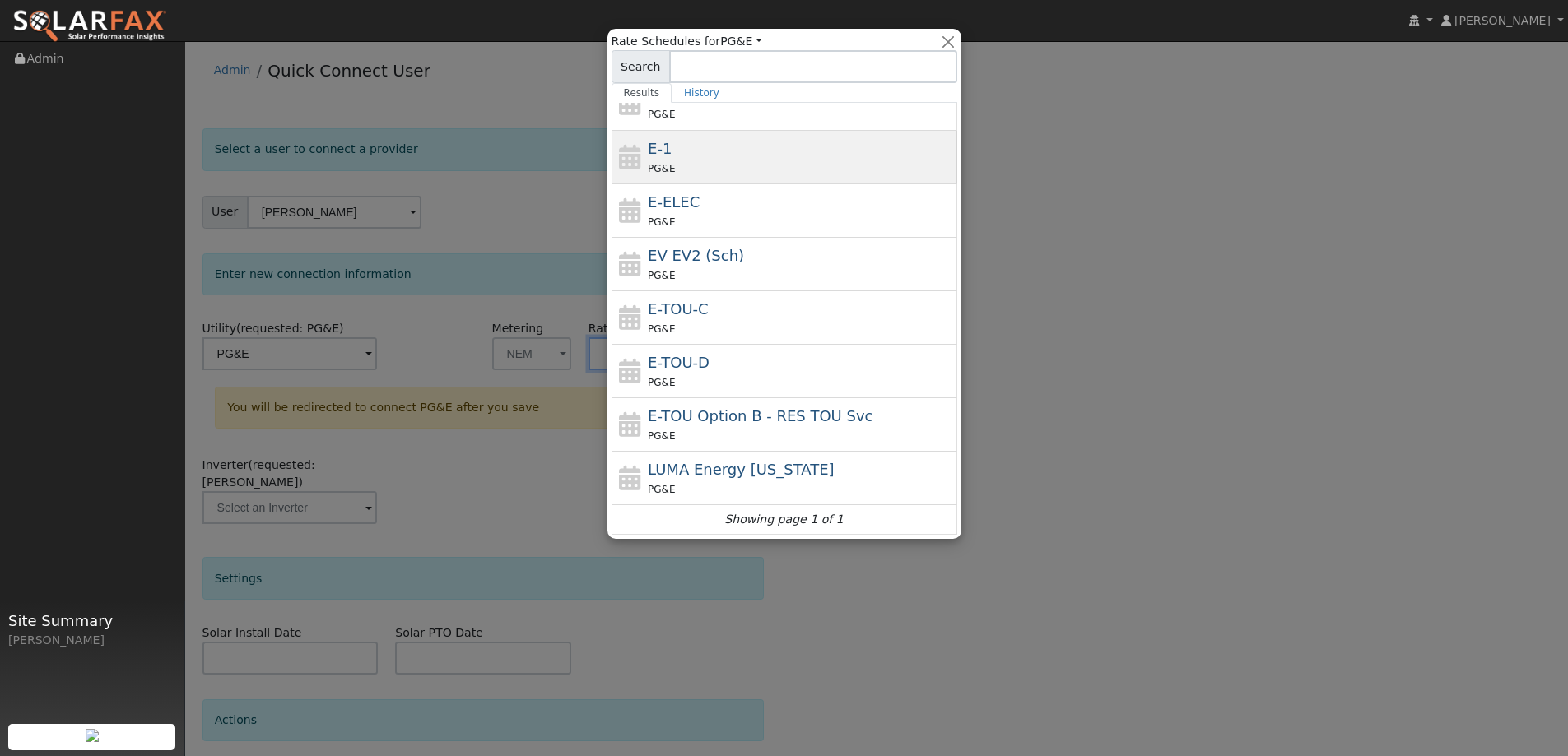
click at [763, 169] on div "PG&E" at bounding box center [800, 168] width 305 height 17
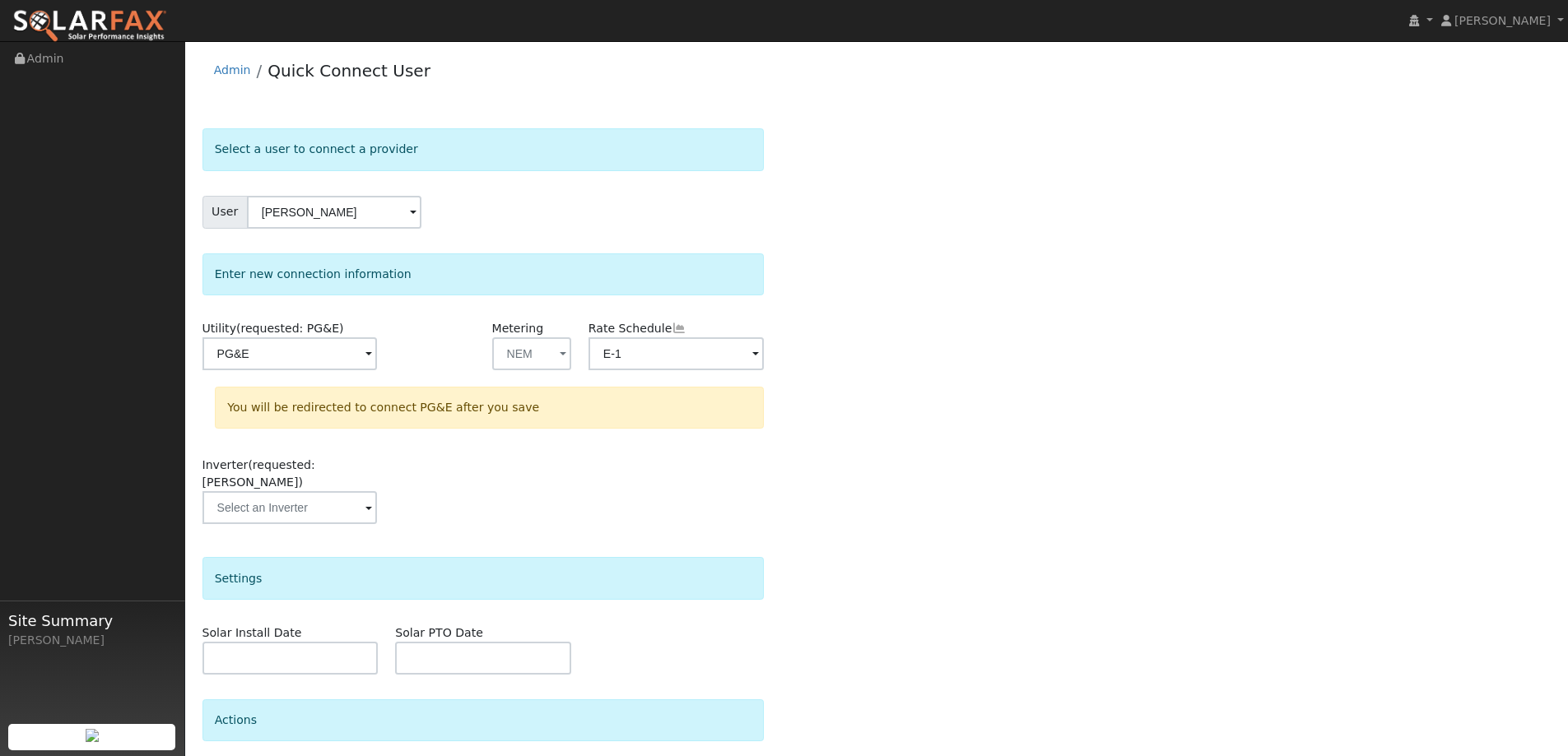
type input "E-1"
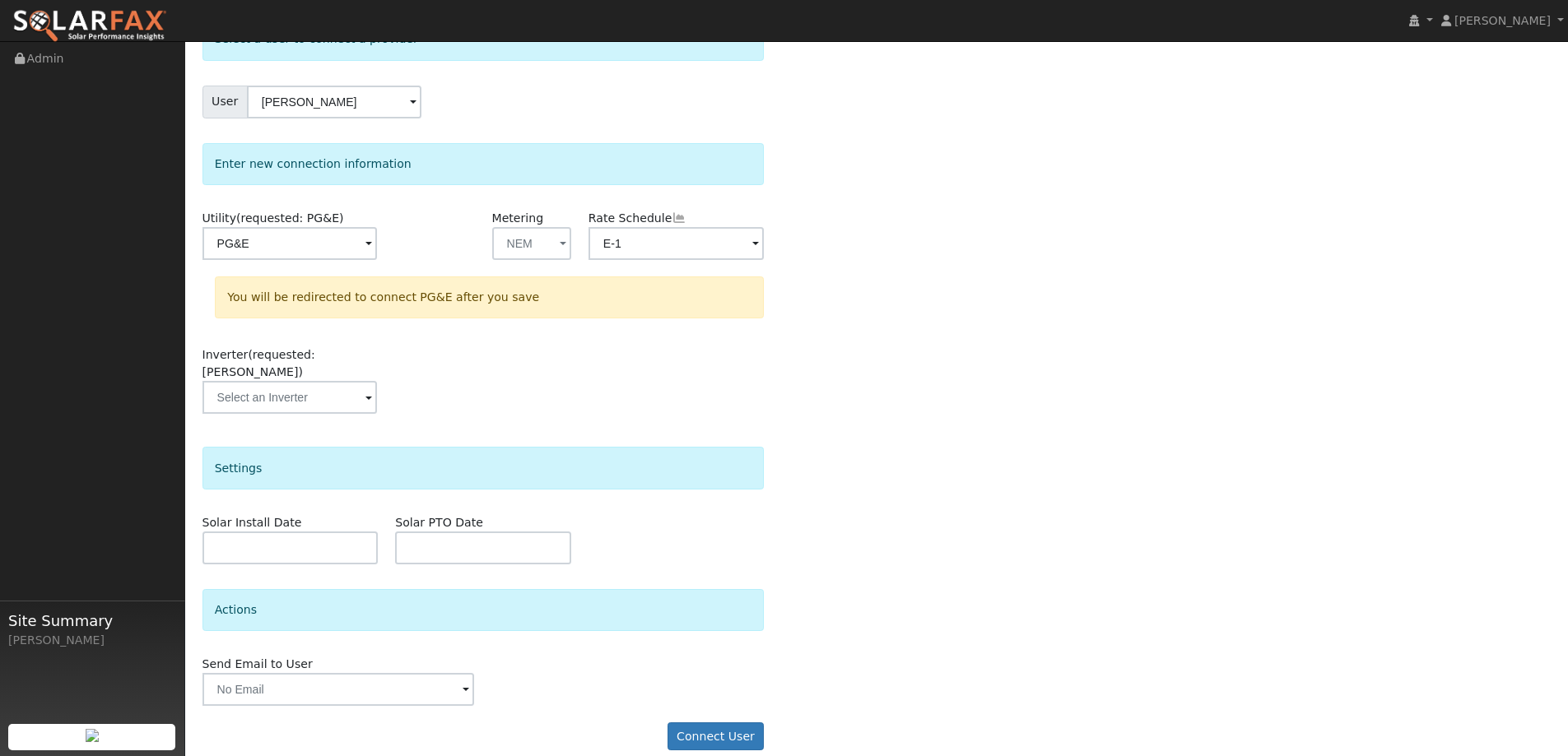
scroll to position [112, 0]
click at [335, 389] on input "text" at bounding box center [290, 395] width 175 height 33
click at [356, 379] on img at bounding box center [356, 395] width 41 height 31
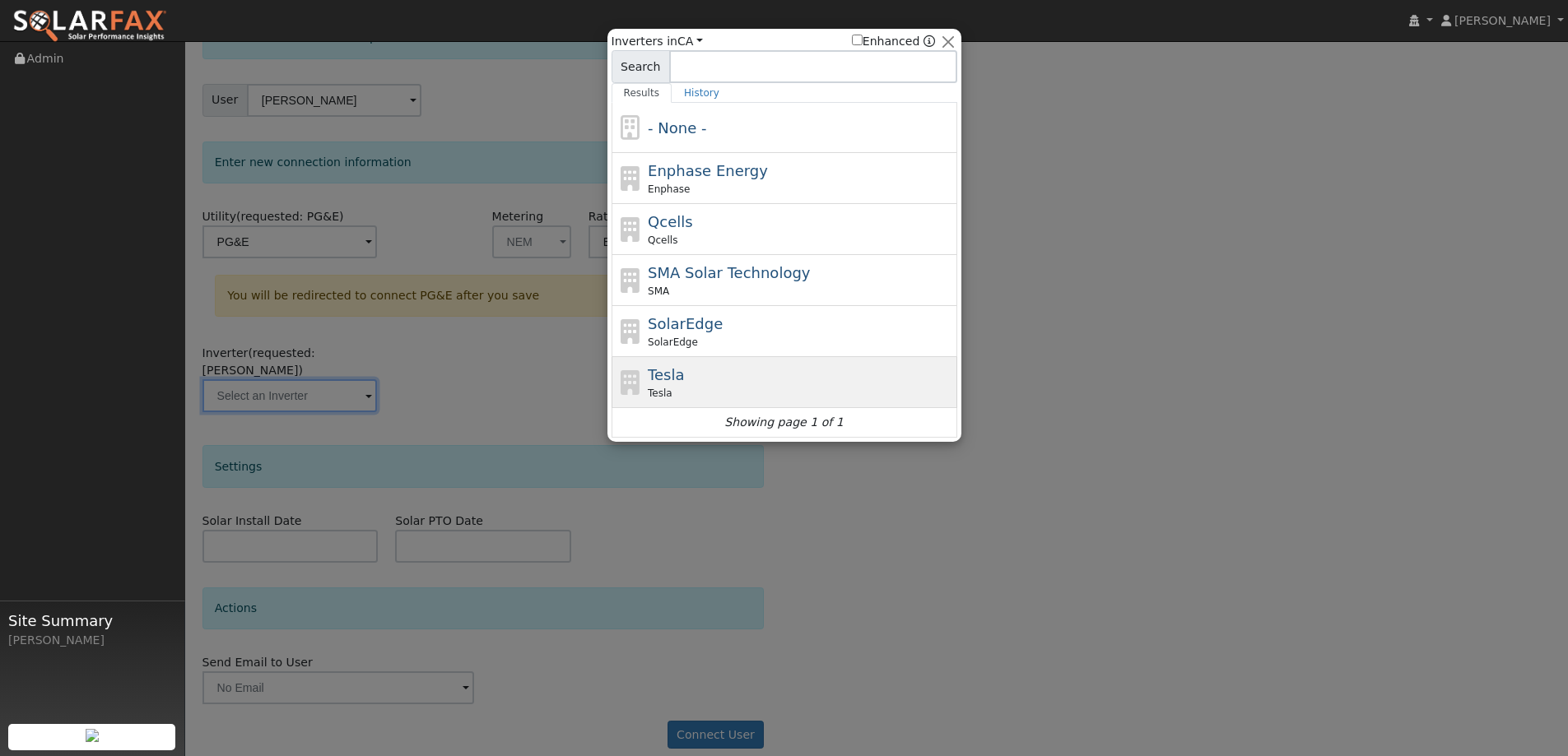
click at [744, 378] on div "Tesla Tesla" at bounding box center [800, 382] width 305 height 37
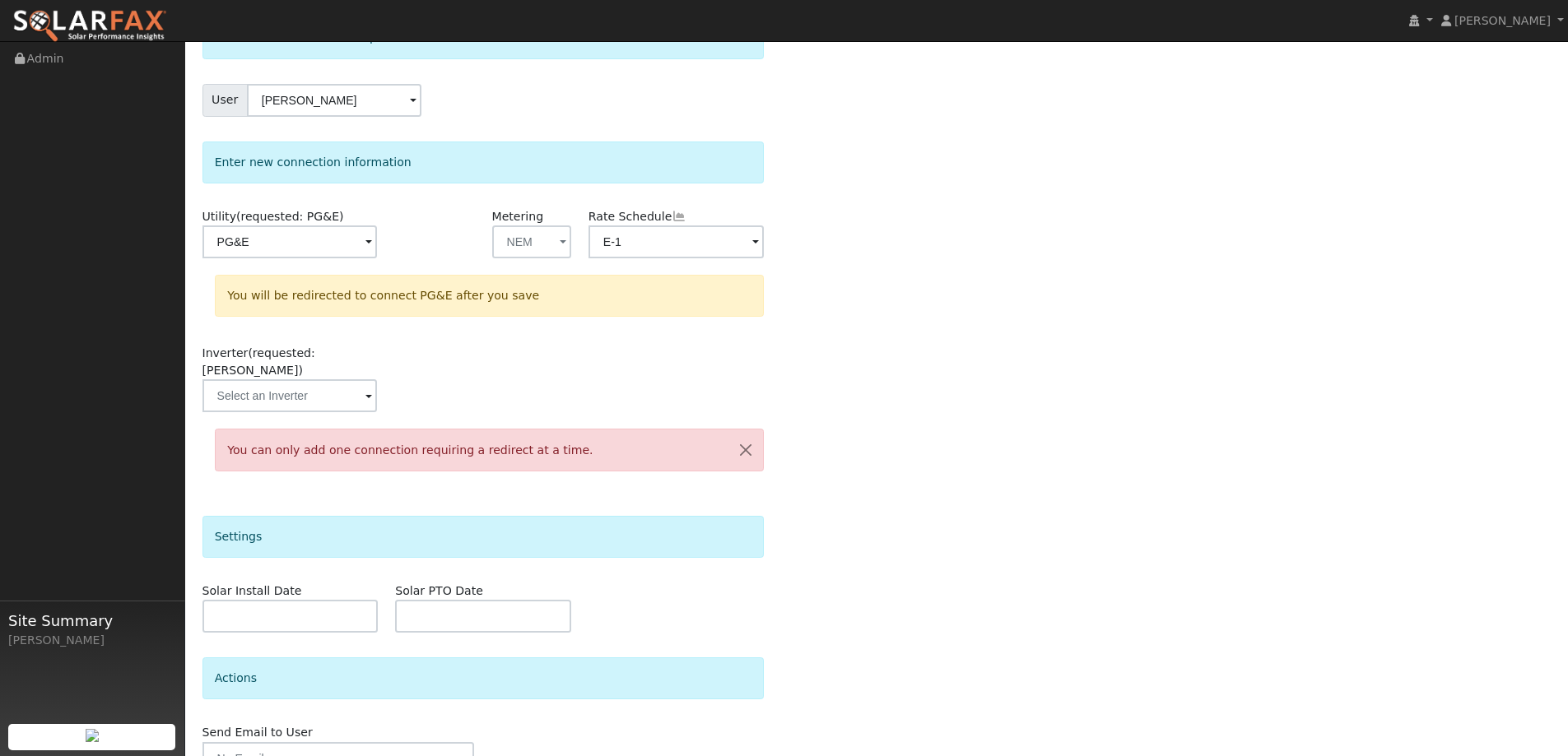
click at [868, 375] on div "Select a user to connect a provider User Christine Hill Account Default Account…" at bounding box center [877, 425] width 1349 height 819
click at [754, 430] on button "button" at bounding box center [745, 449] width 35 height 40
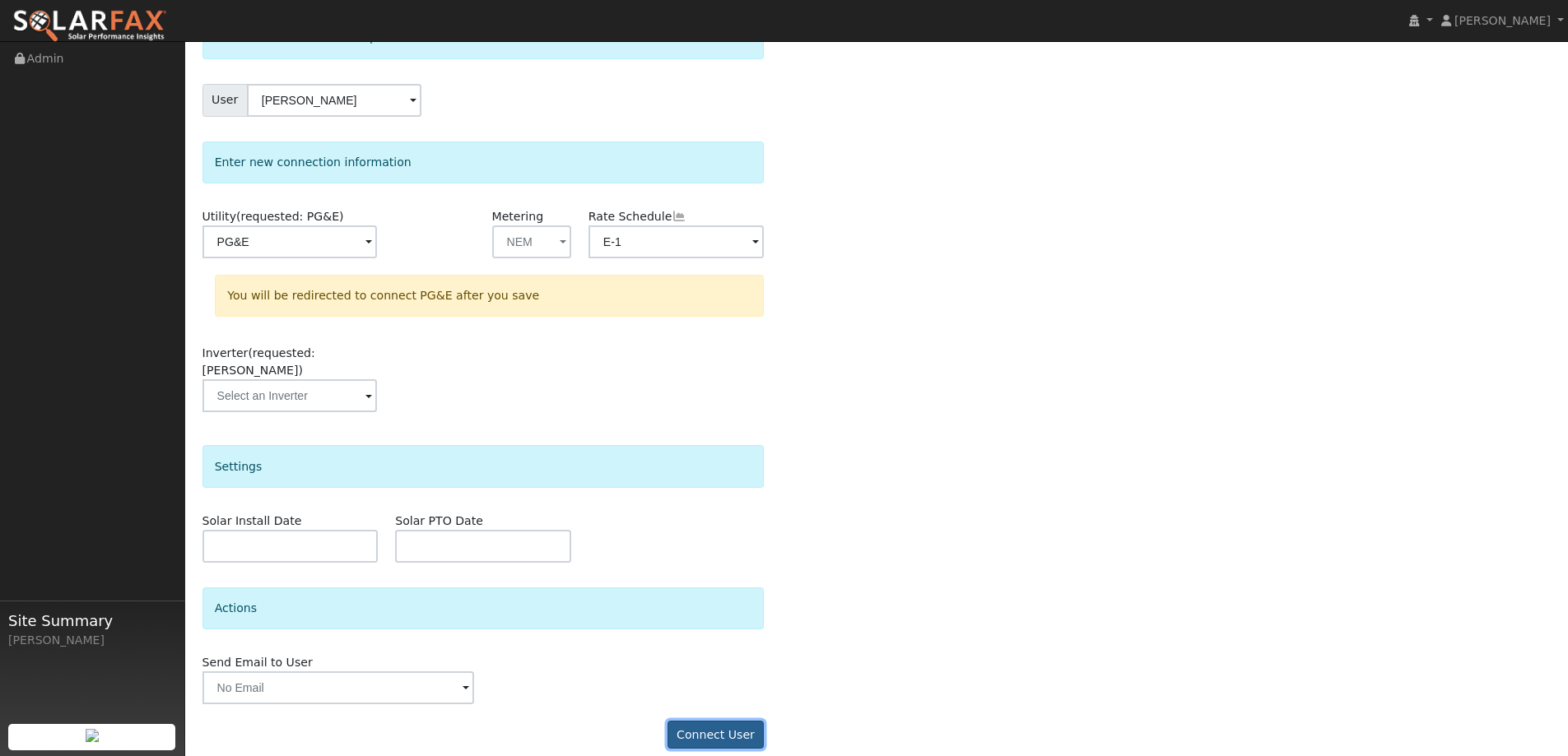
click at [688, 721] on button "Connect User" at bounding box center [716, 734] width 97 height 28
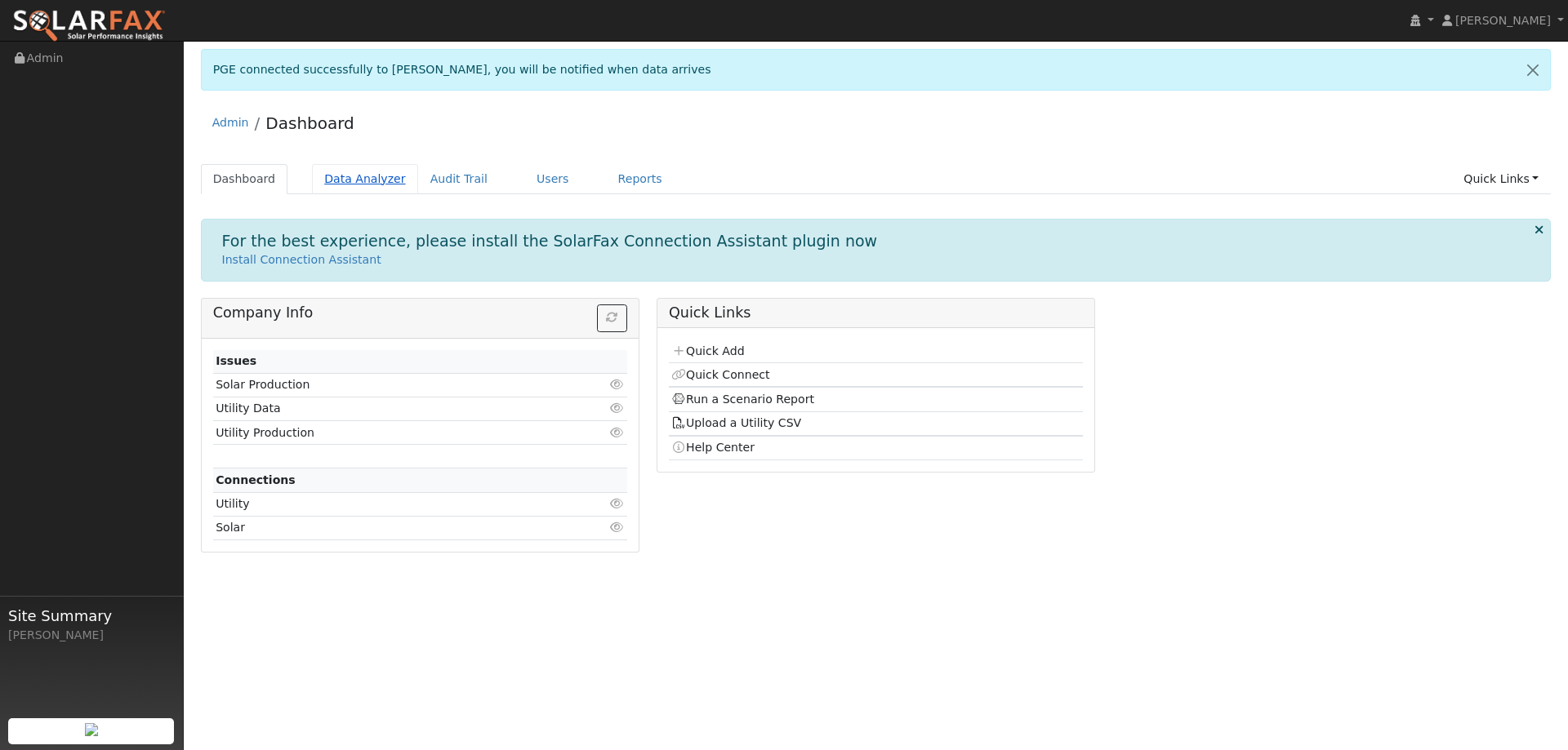
click at [356, 185] on link "Data Analyzer" at bounding box center [364, 179] width 106 height 30
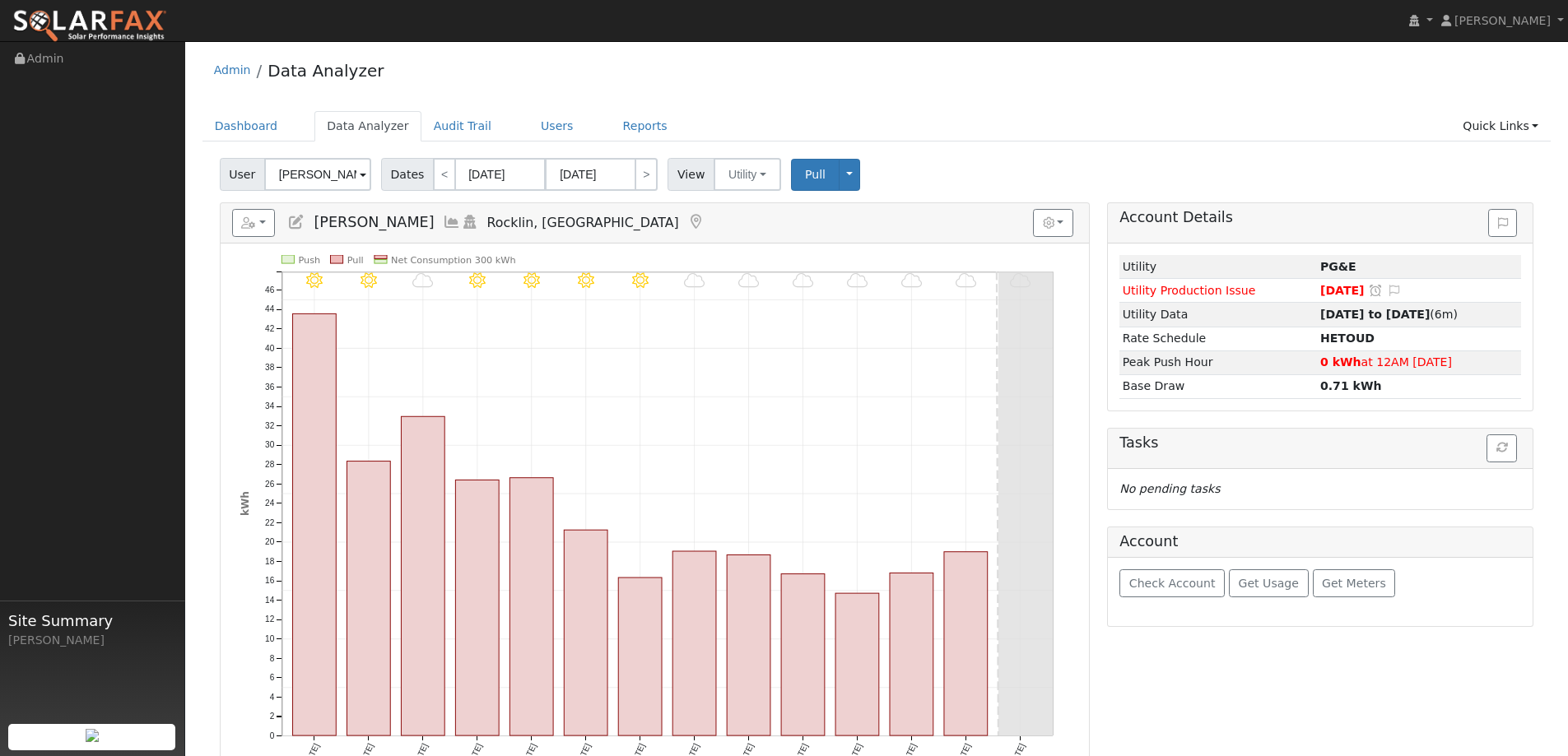
click at [360, 172] on span at bounding box center [362, 175] width 6 height 19
type input "c"
click at [528, 119] on link "Users" at bounding box center [557, 126] width 57 height 30
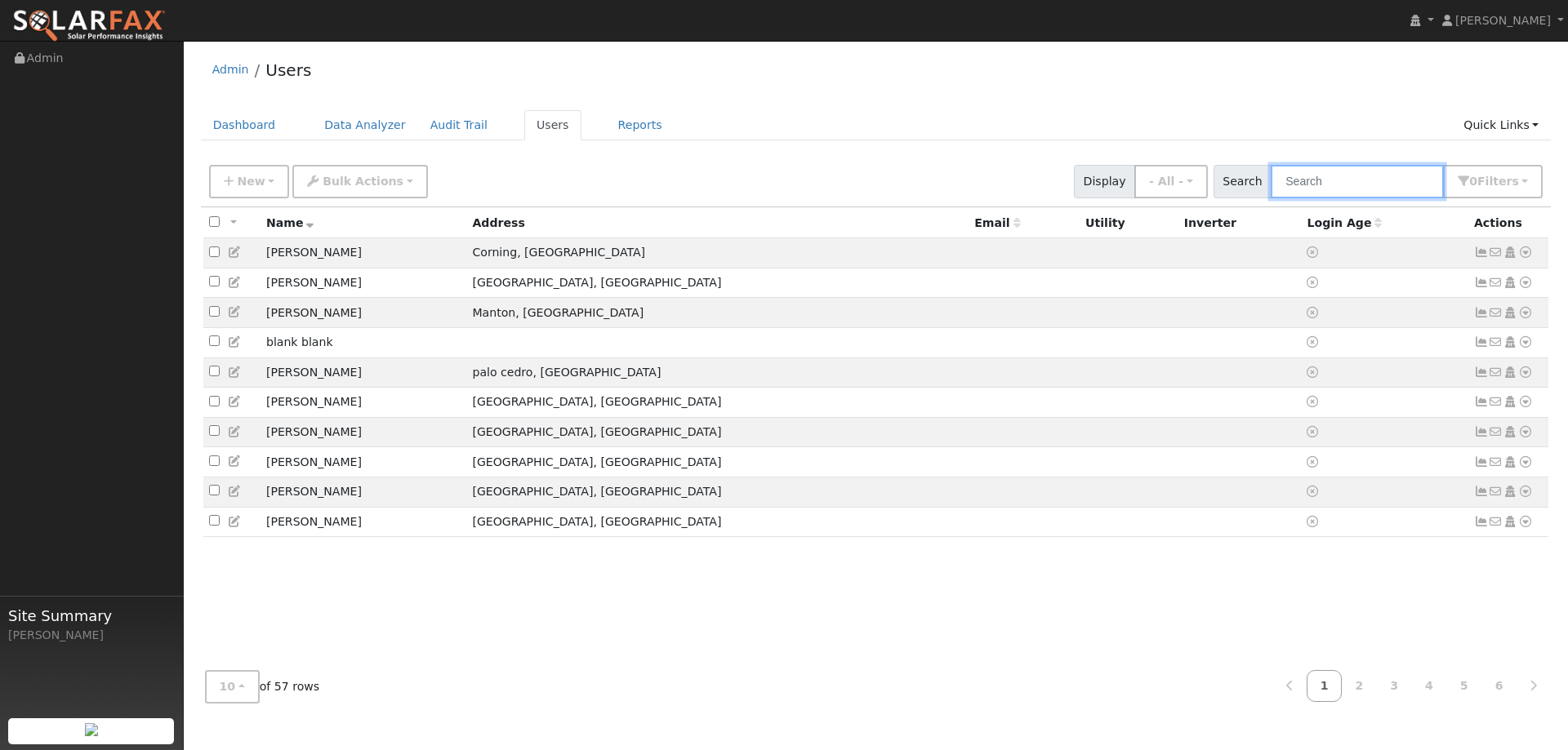
click at [1315, 178] on input "text" at bounding box center [1357, 181] width 174 height 34
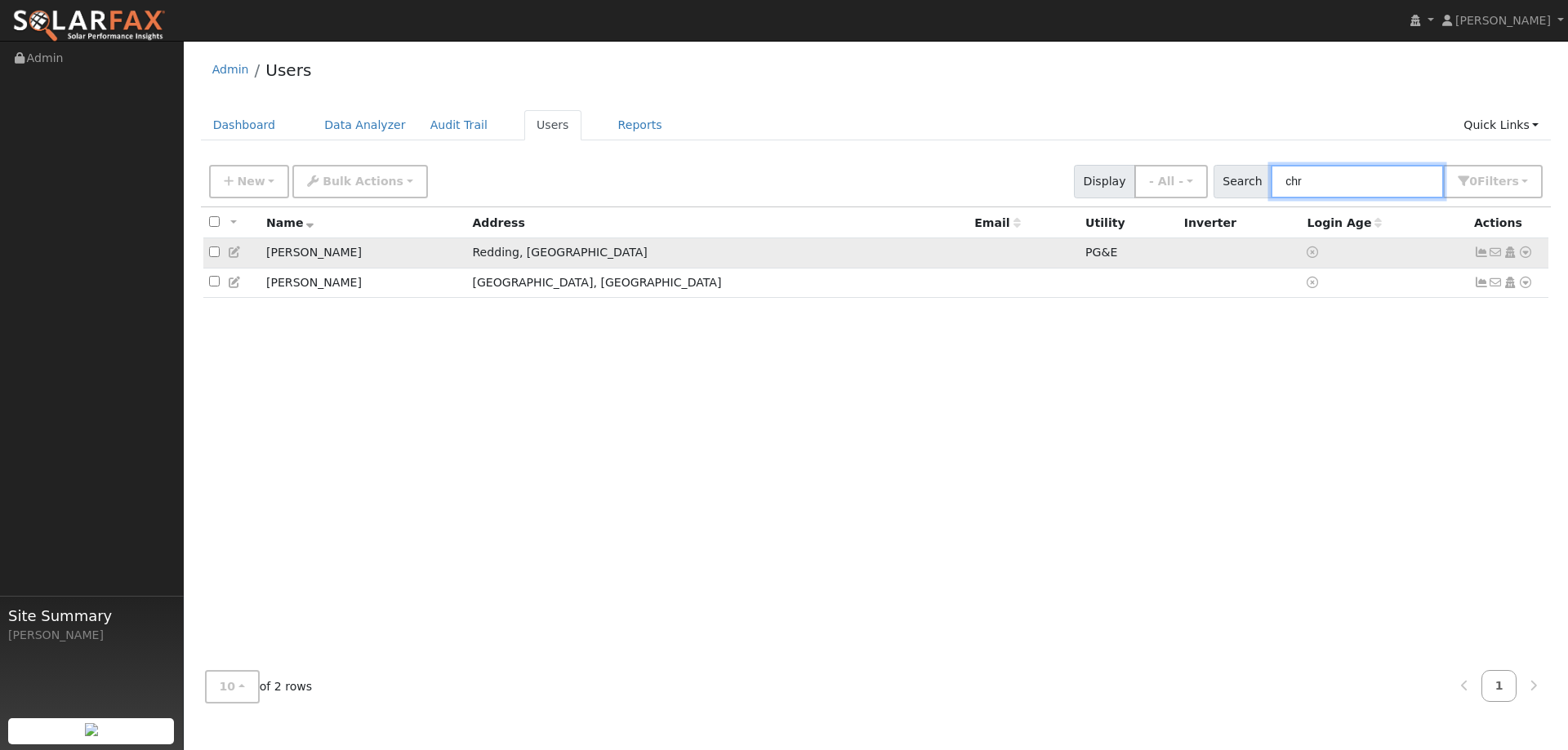
type input "chr"
click at [1524, 255] on icon at bounding box center [1525, 252] width 15 height 12
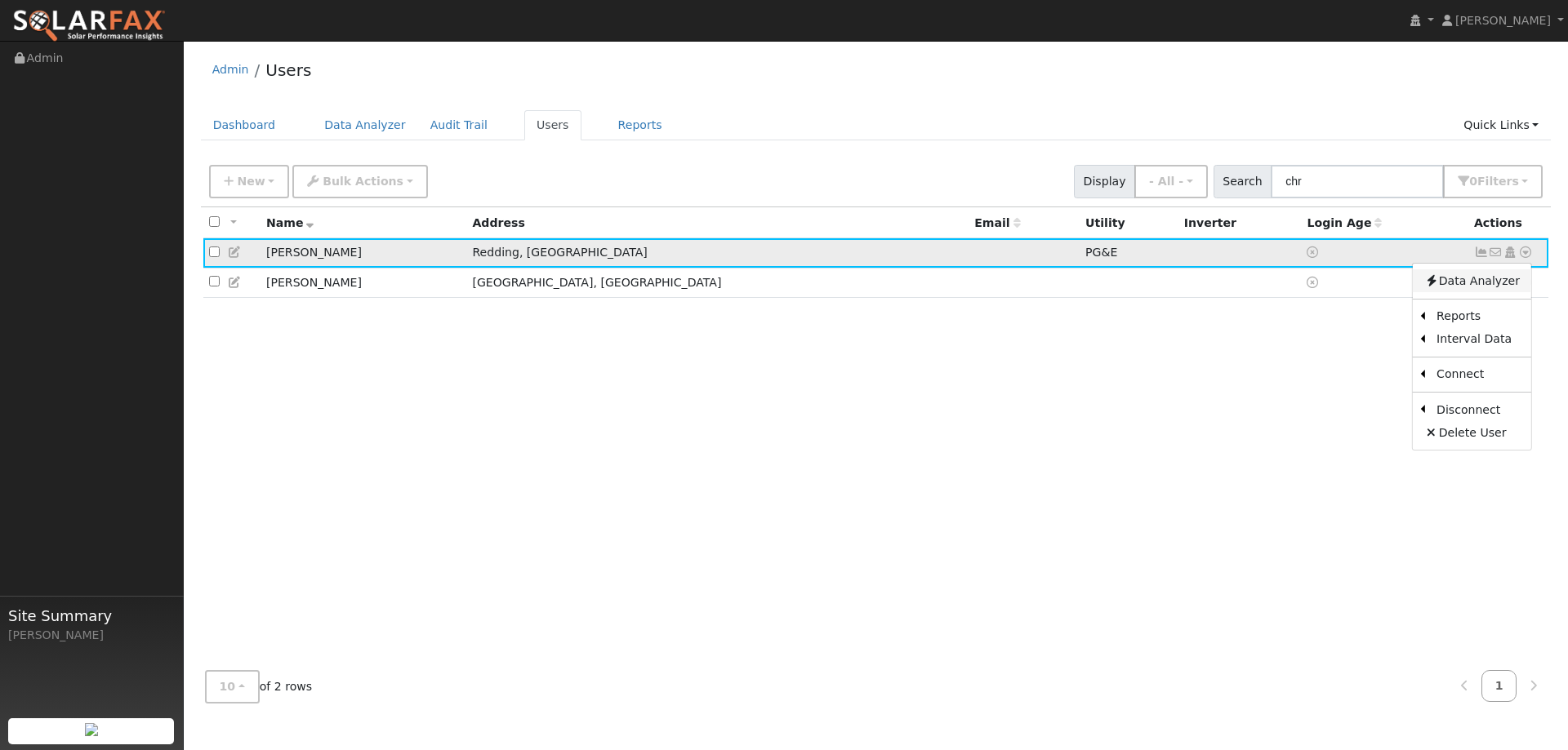
click at [1491, 279] on link "Data Analyzer" at bounding box center [1471, 281] width 118 height 23
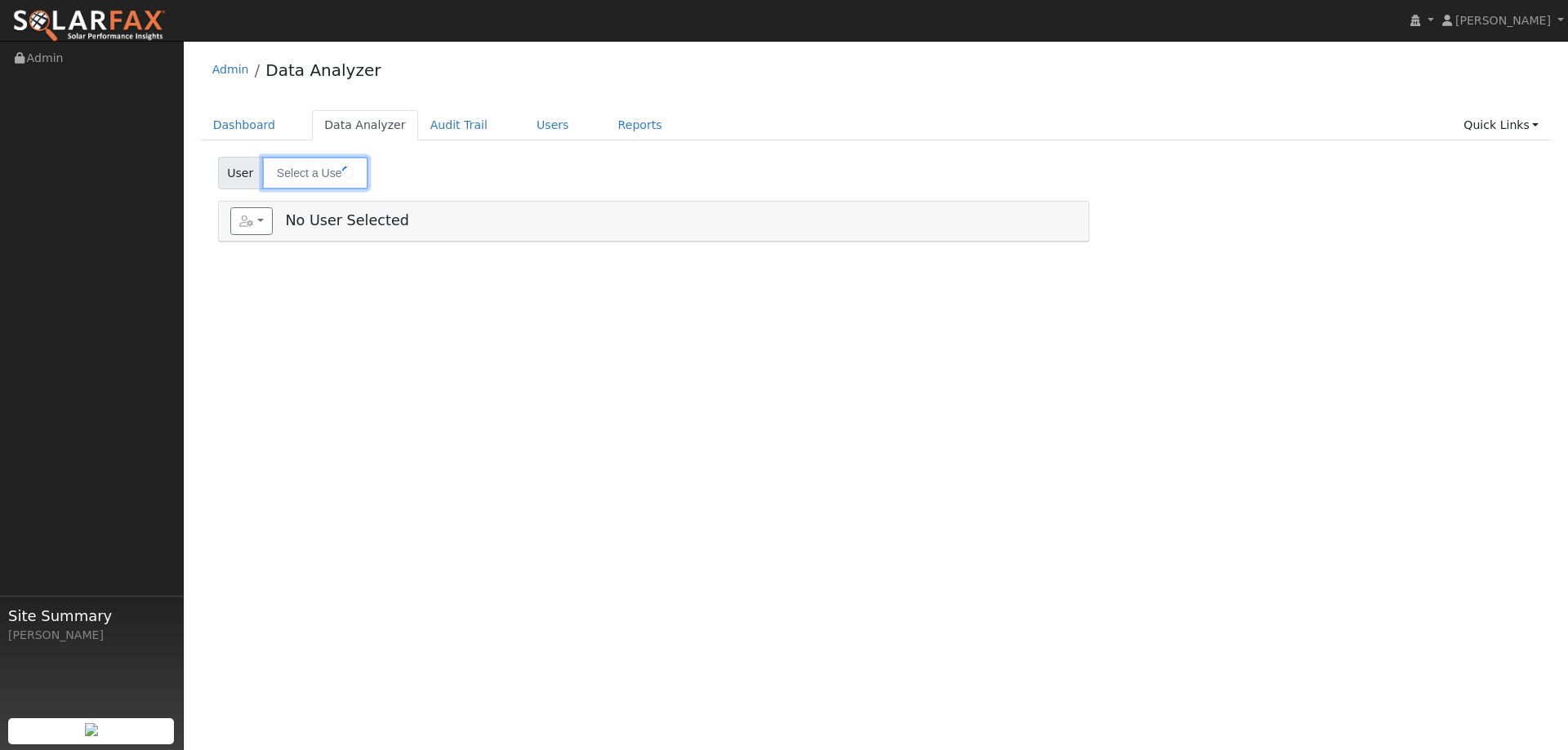
type input "[PERSON_NAME]"
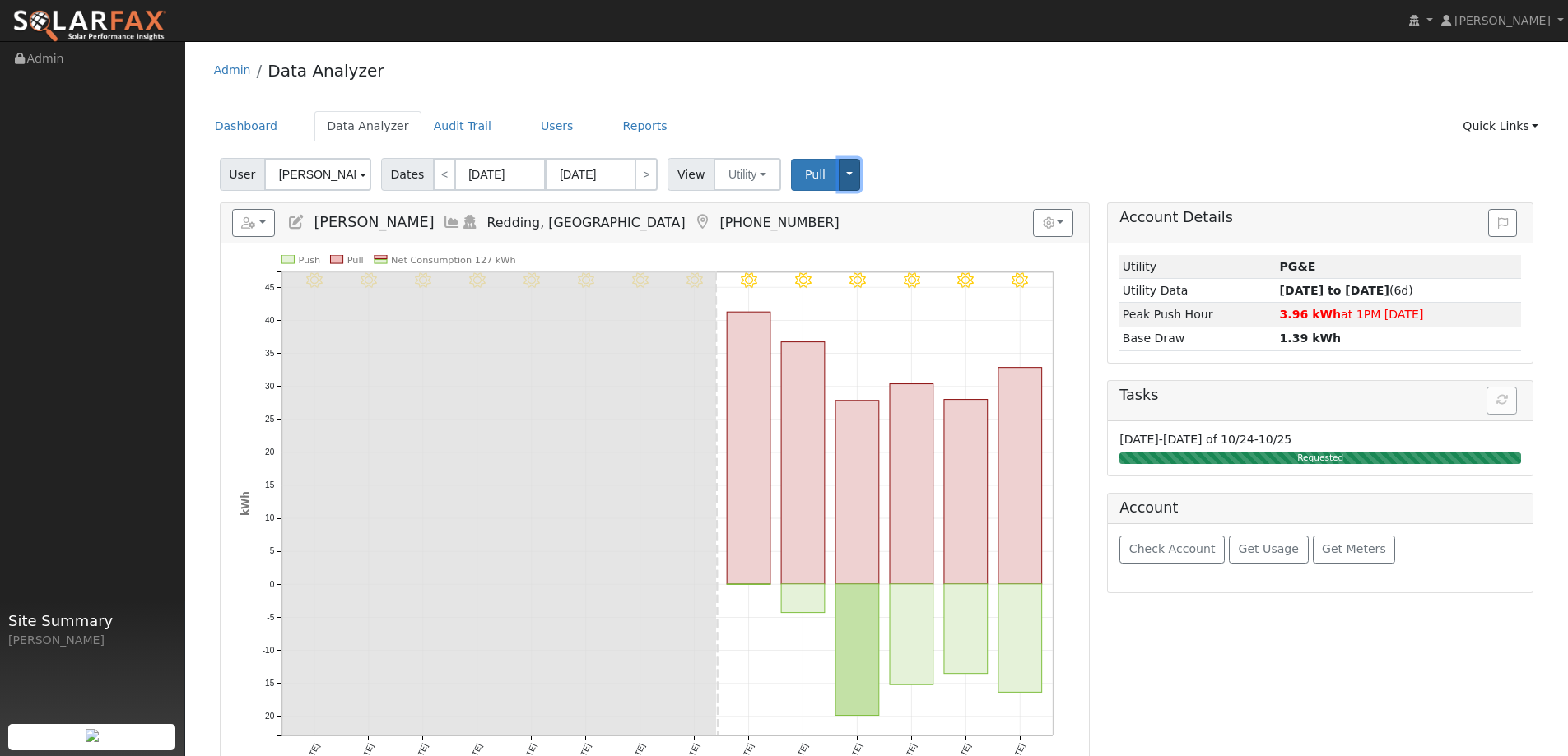
click at [840, 179] on button "Toggle Dropdown" at bounding box center [849, 175] width 22 height 32
click at [401, 173] on span "Dates" at bounding box center [407, 174] width 53 height 33
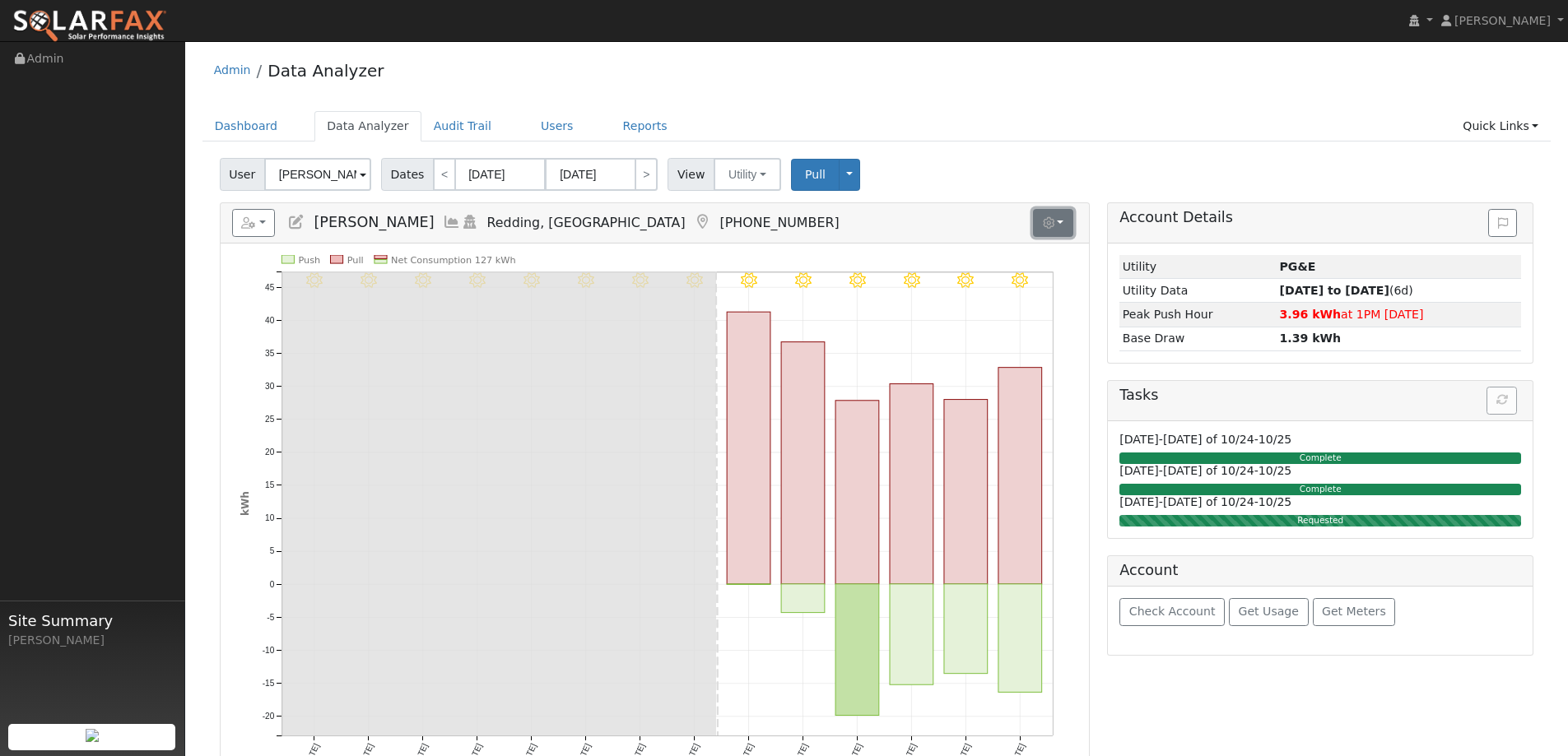
click at [1062, 224] on button "button" at bounding box center [1052, 222] width 40 height 28
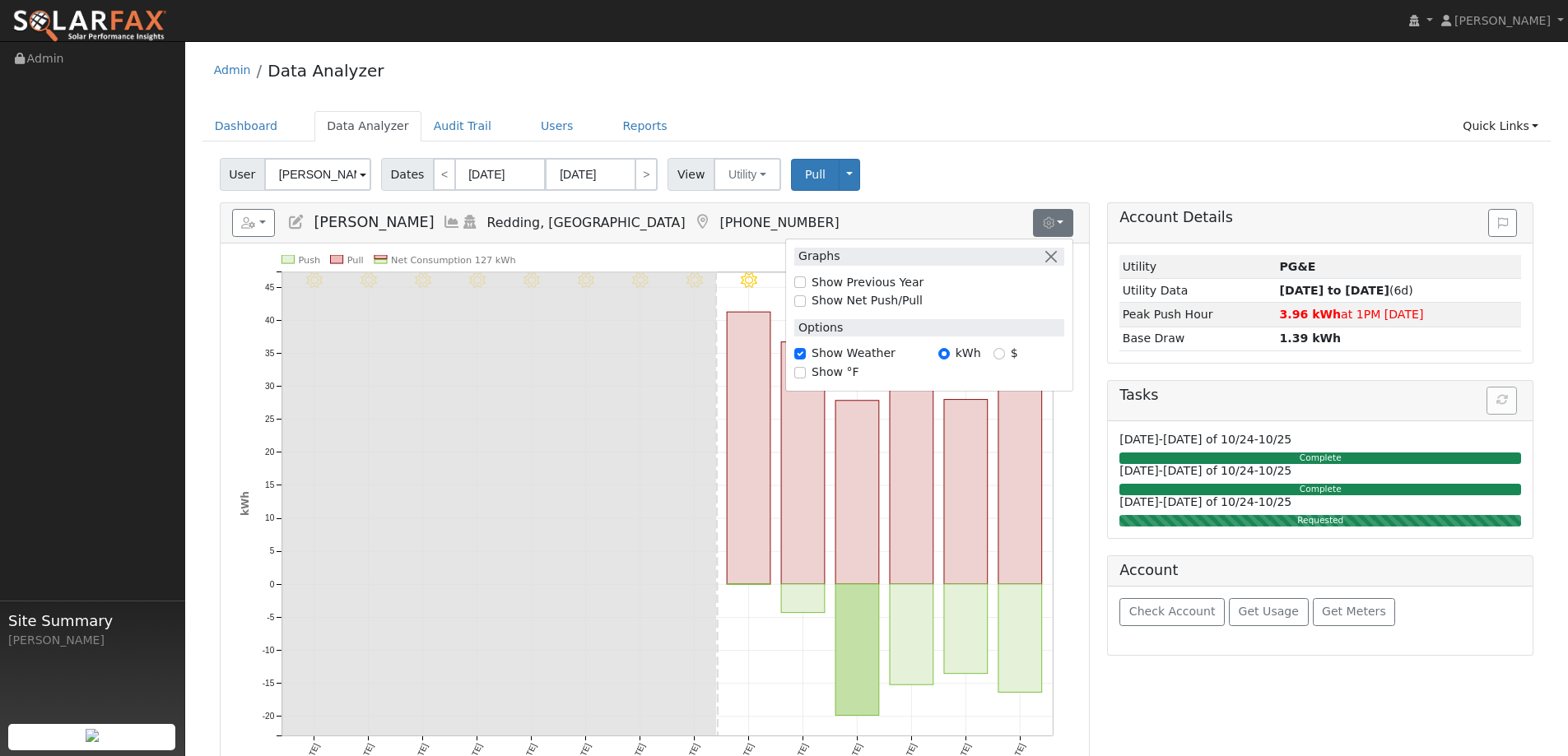
click at [939, 208] on div "Reports Scenario Health Check Energy Audit Account Timeline User Audit Trail In…" at bounding box center [655, 223] width 868 height 40
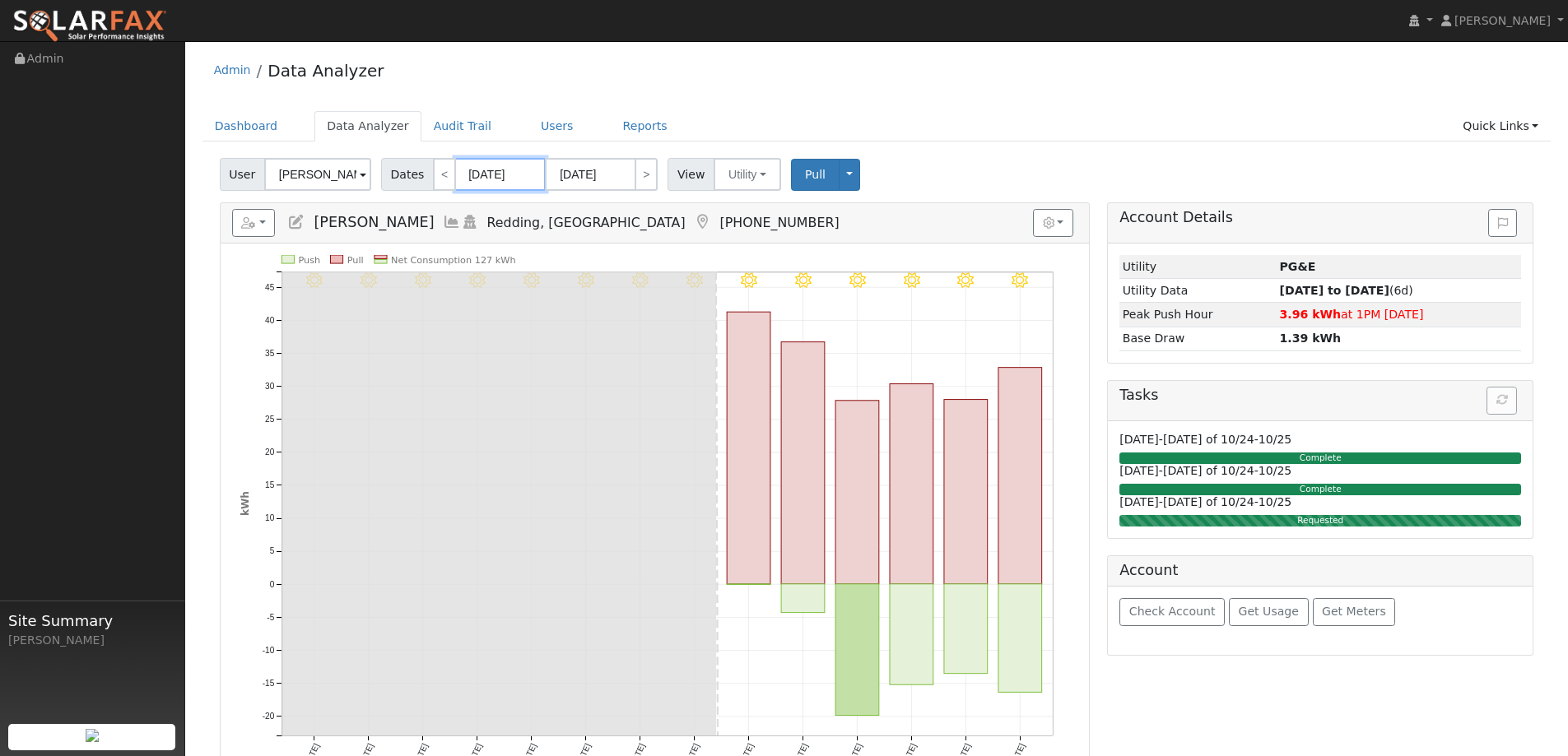
click at [479, 177] on input "[DATE]" at bounding box center [500, 174] width 91 height 33
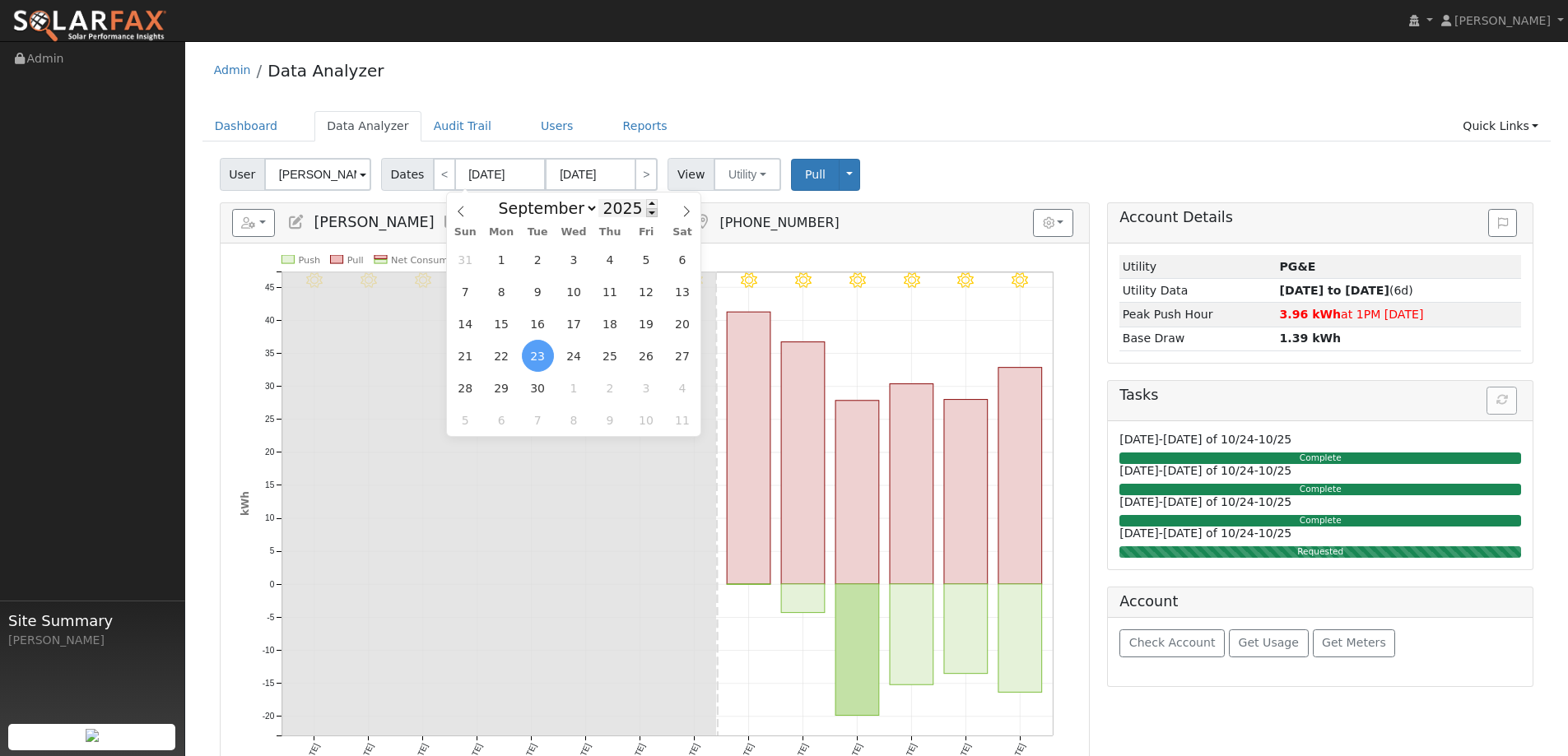
click at [646, 211] on span at bounding box center [651, 213] width 12 height 9
type input "2024"
click at [470, 258] on span "1" at bounding box center [466, 260] width 32 height 32
type input "[DATE]"
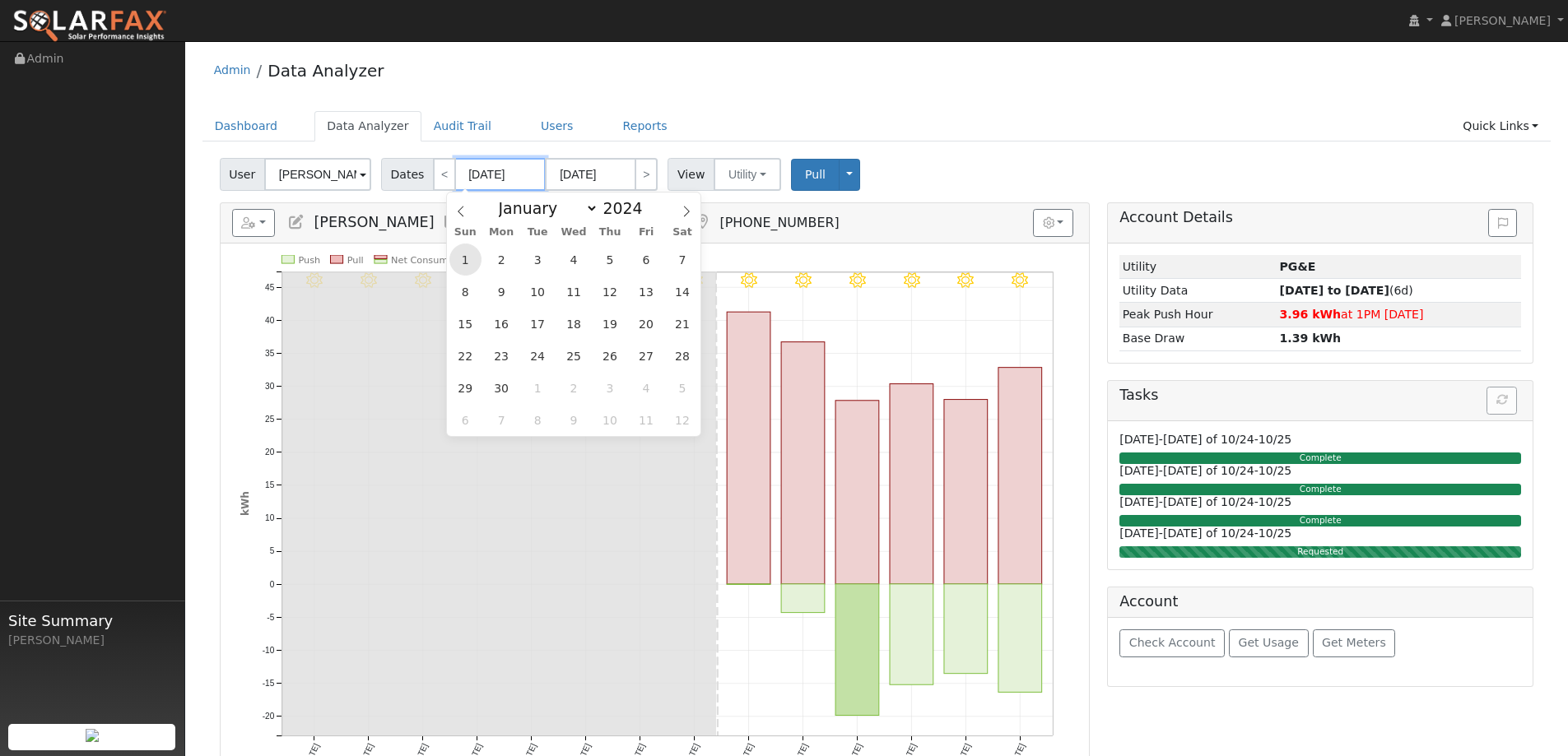
type input "2024"
select select "8"
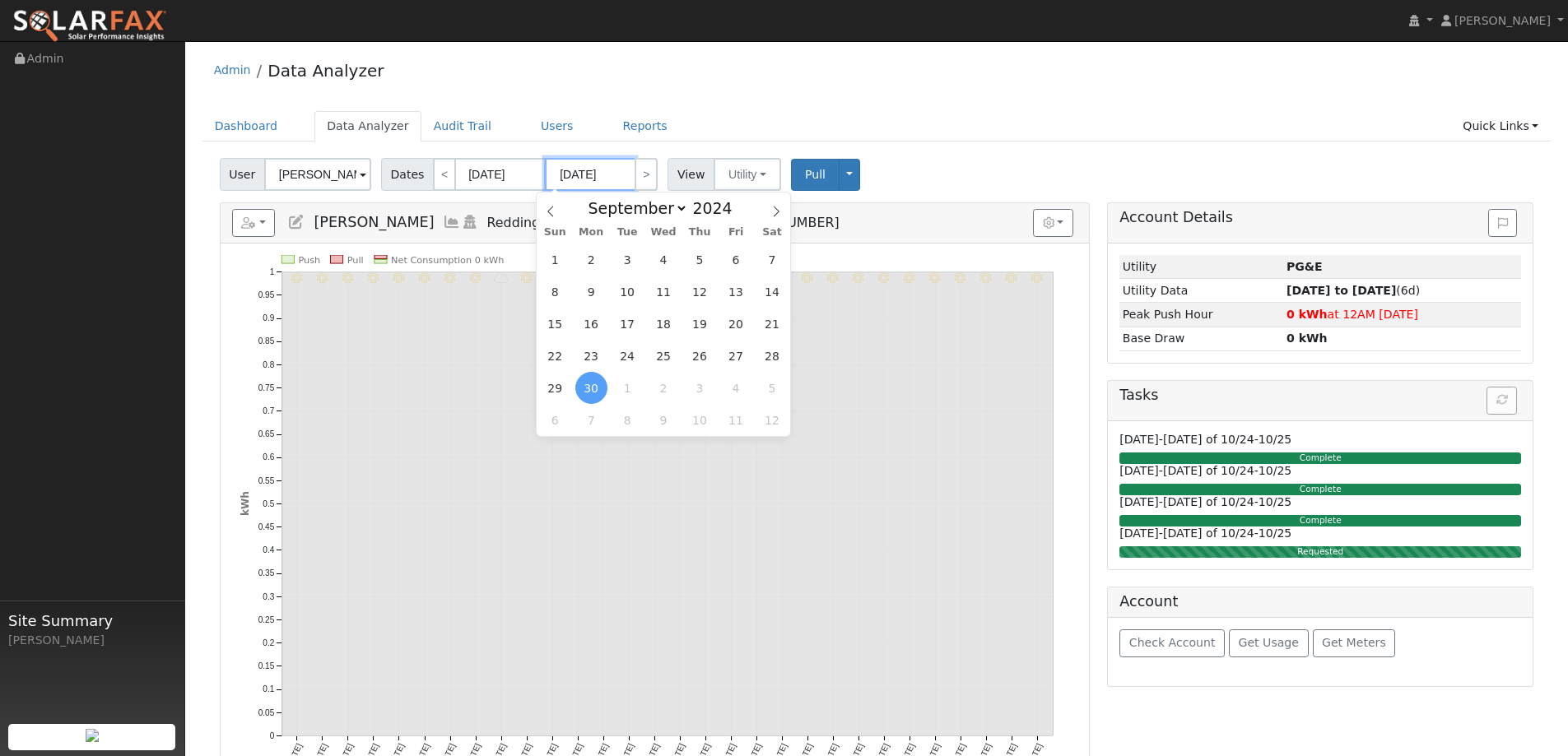
click at [605, 178] on input "[DATE]" at bounding box center [589, 174] width 91 height 33
click at [565, 257] on span "1" at bounding box center [555, 260] width 32 height 32
type input "[DATE]"
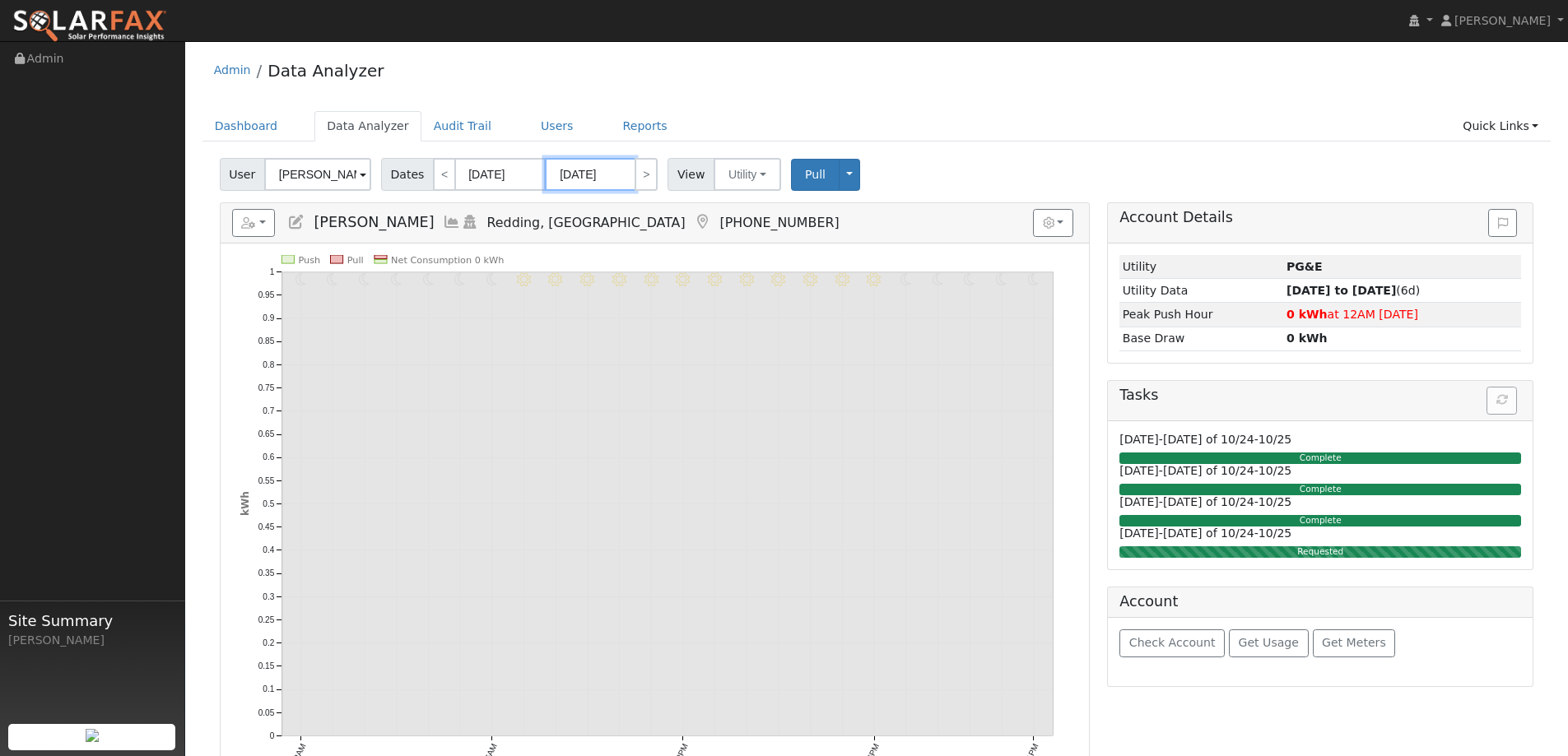
click at [613, 179] on input "[DATE]" at bounding box center [589, 174] width 91 height 33
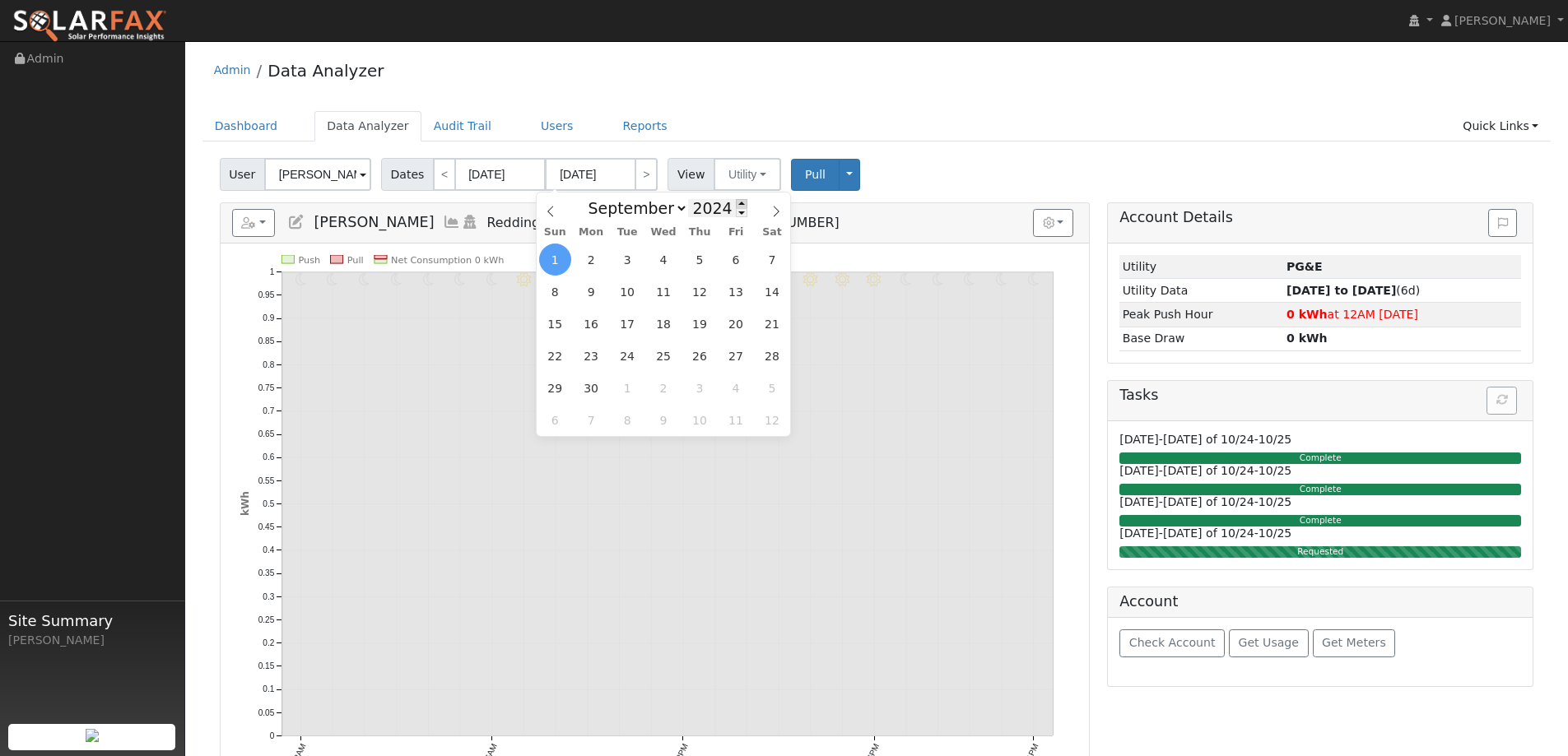
click at [736, 204] on span at bounding box center [741, 204] width 12 height 9
type input "2025"
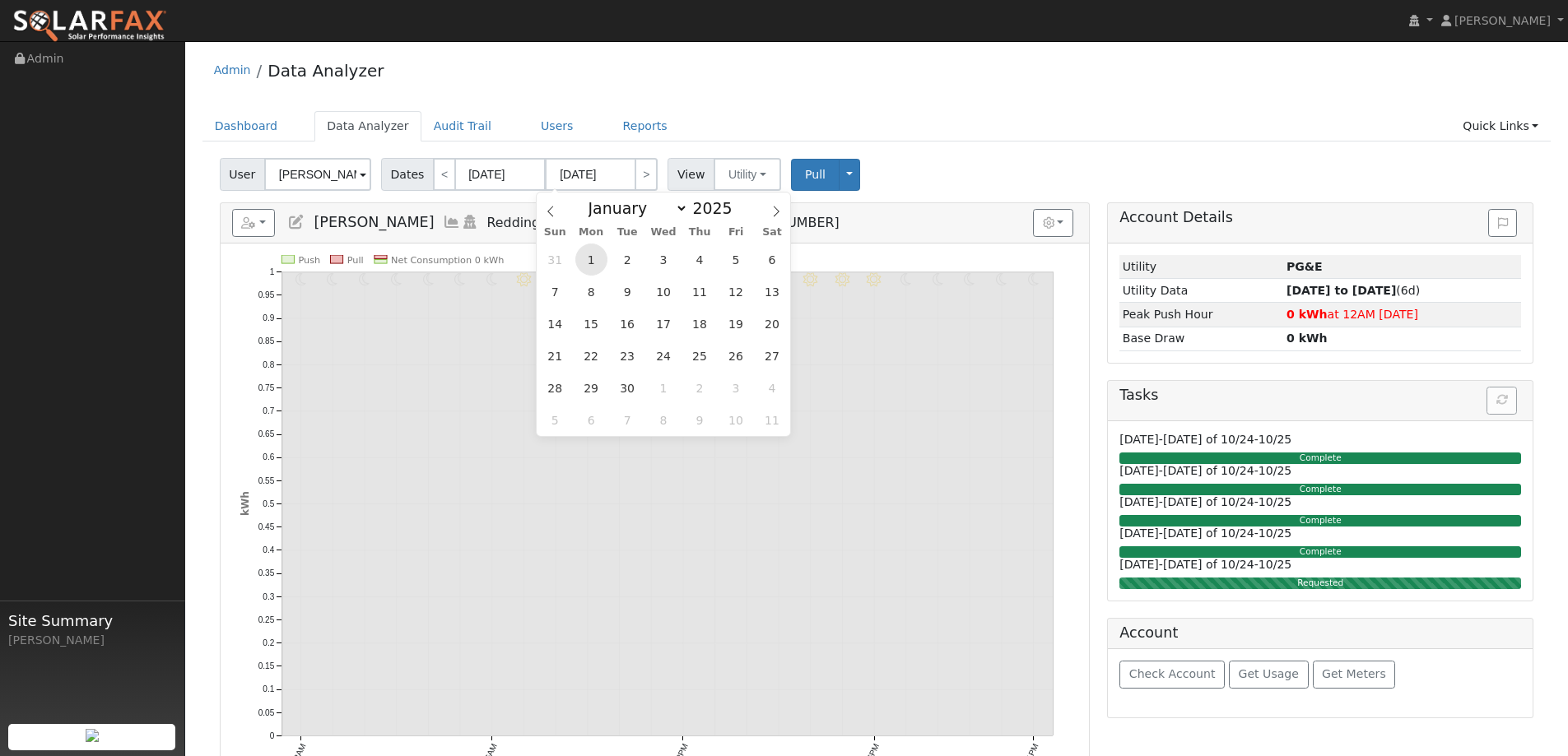
click at [594, 256] on span "1" at bounding box center [591, 260] width 32 height 32
type input "[DATE]"
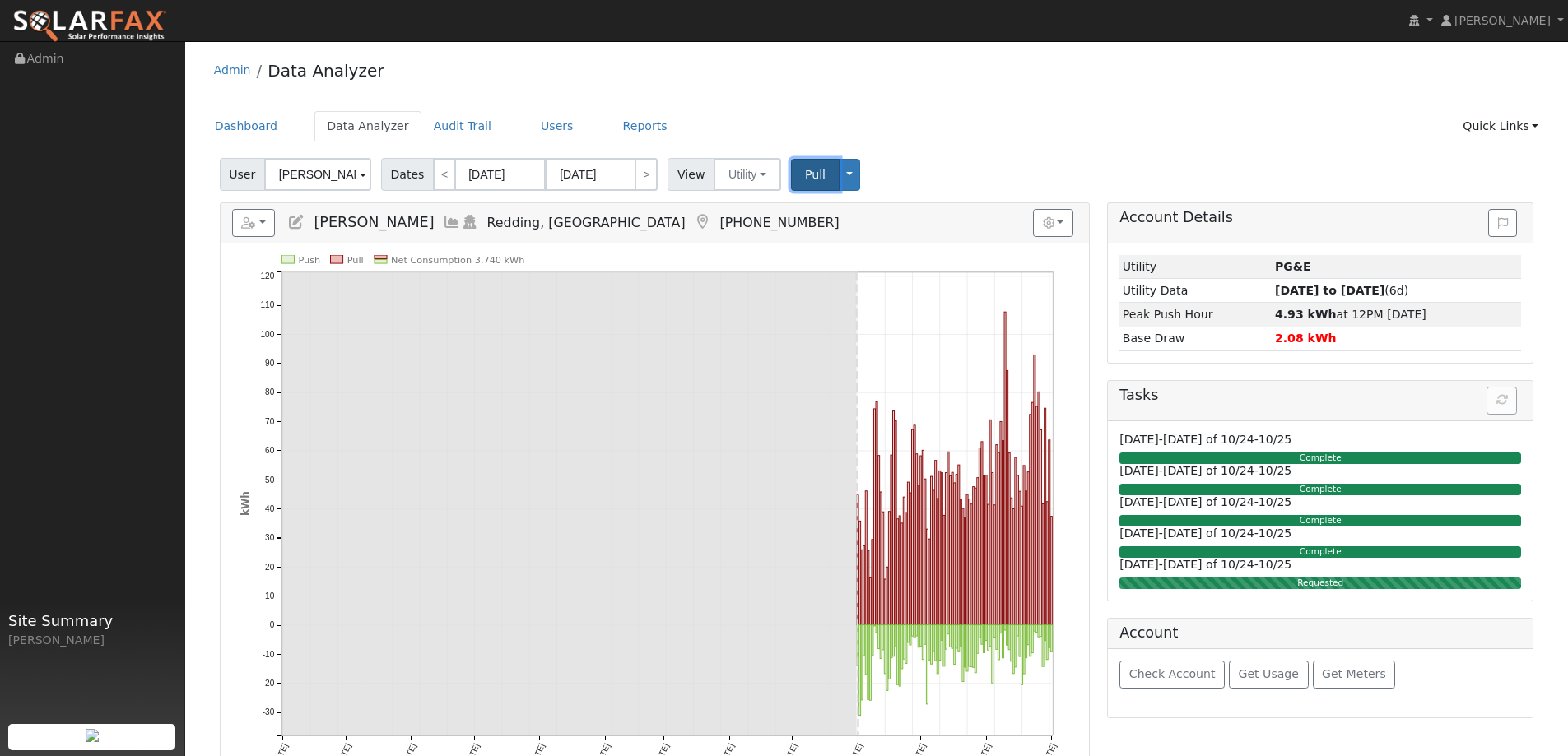
click at [805, 177] on span "Pull" at bounding box center [814, 174] width 21 height 13
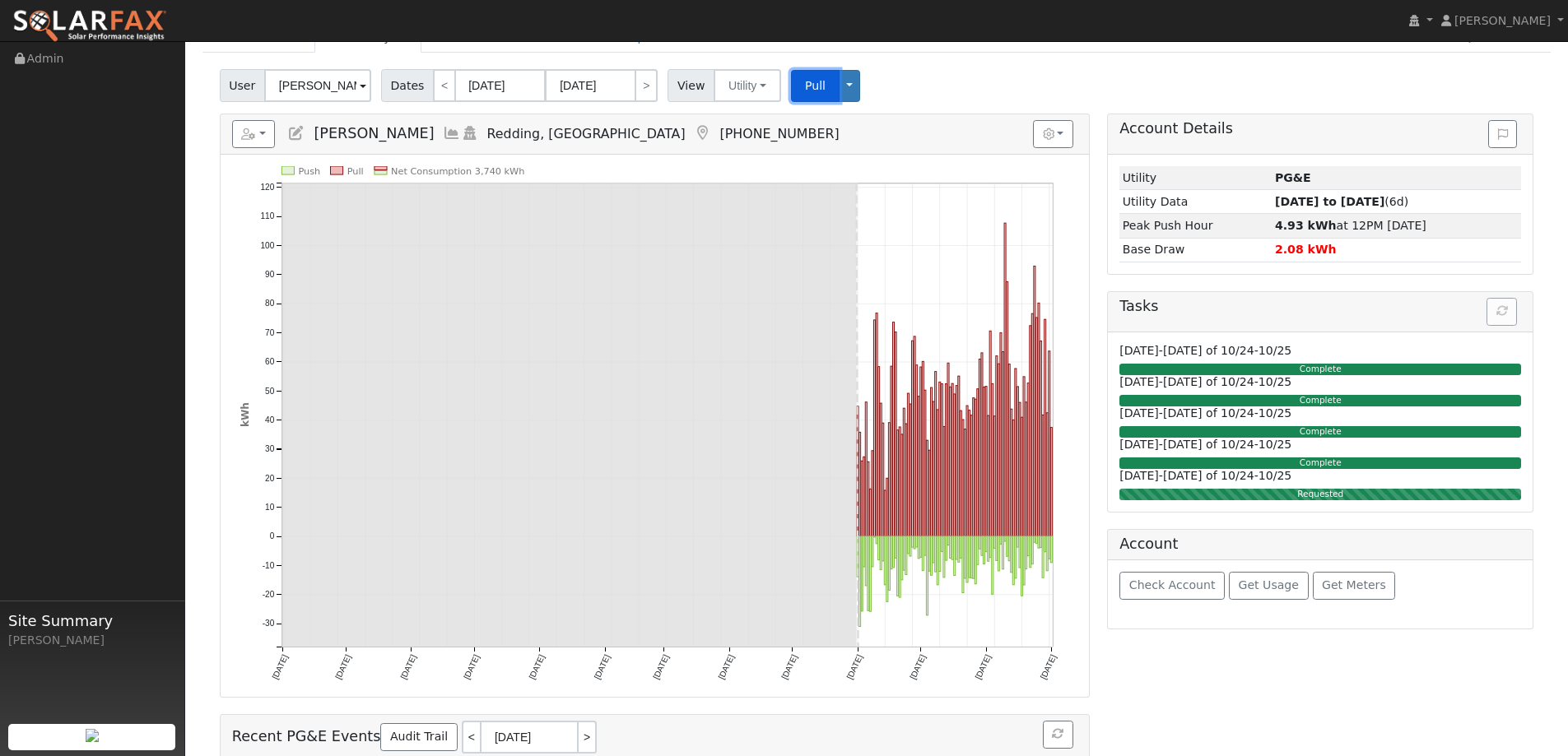
scroll to position [83, 0]
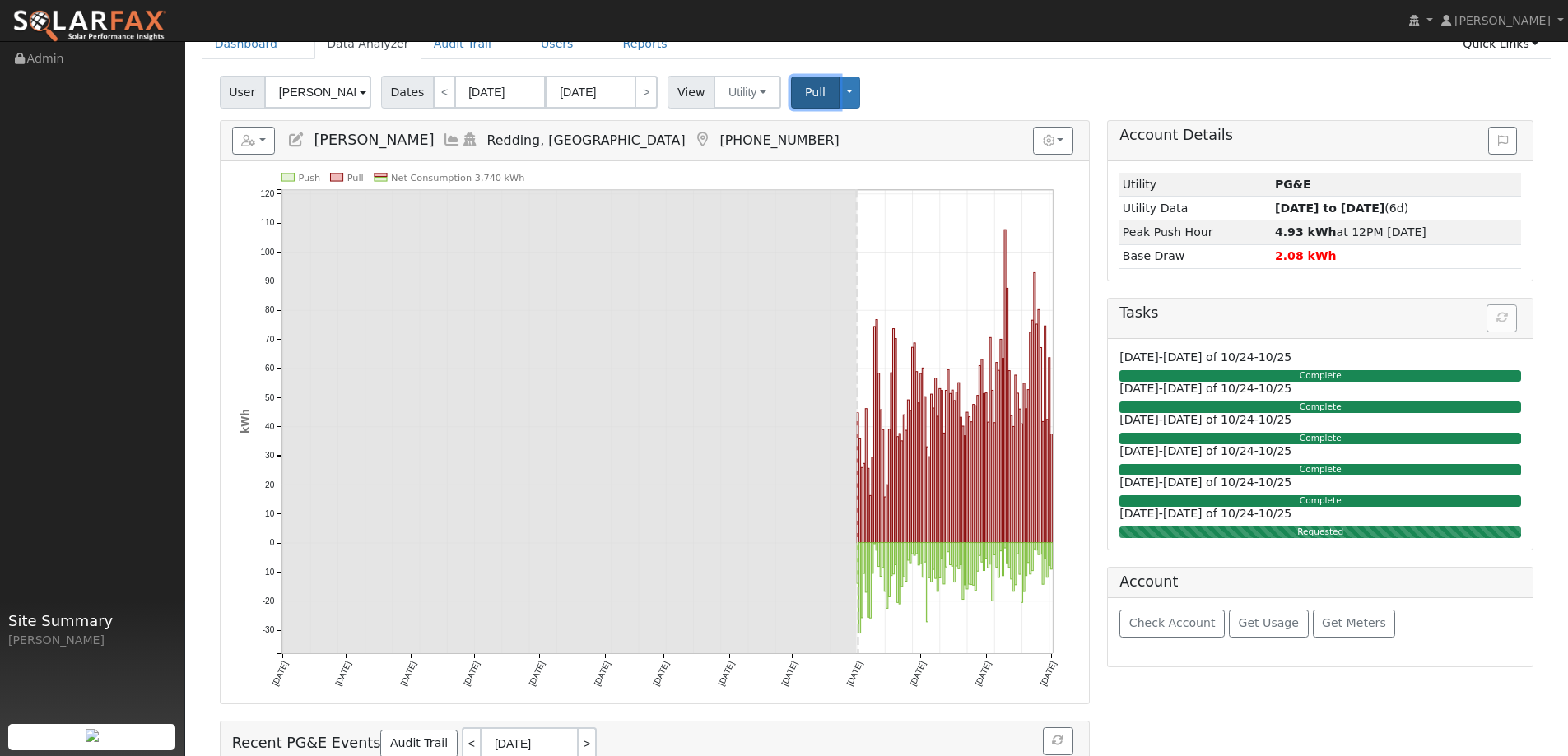
click at [791, 93] on button "Pull" at bounding box center [815, 92] width 48 height 32
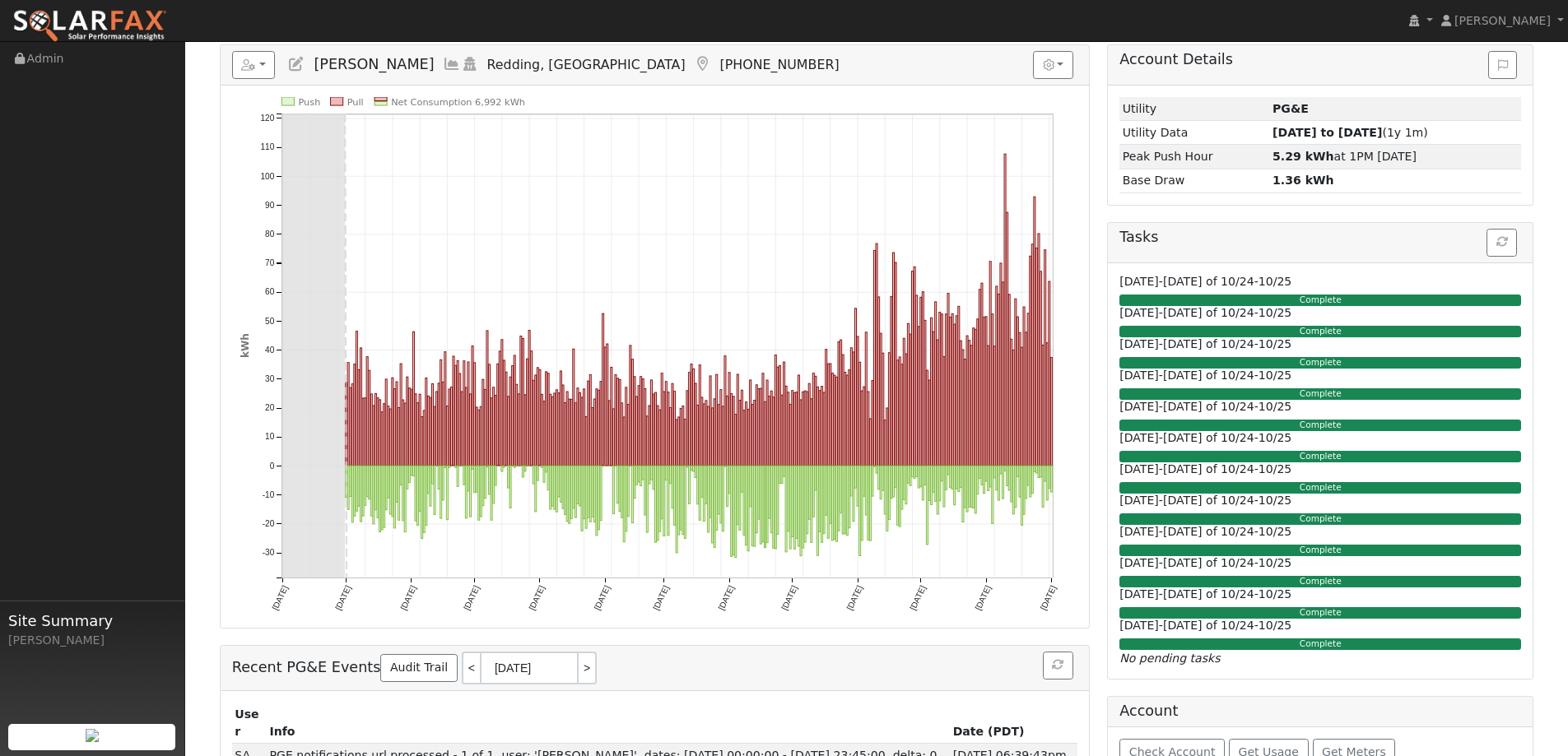
scroll to position [165, 0]
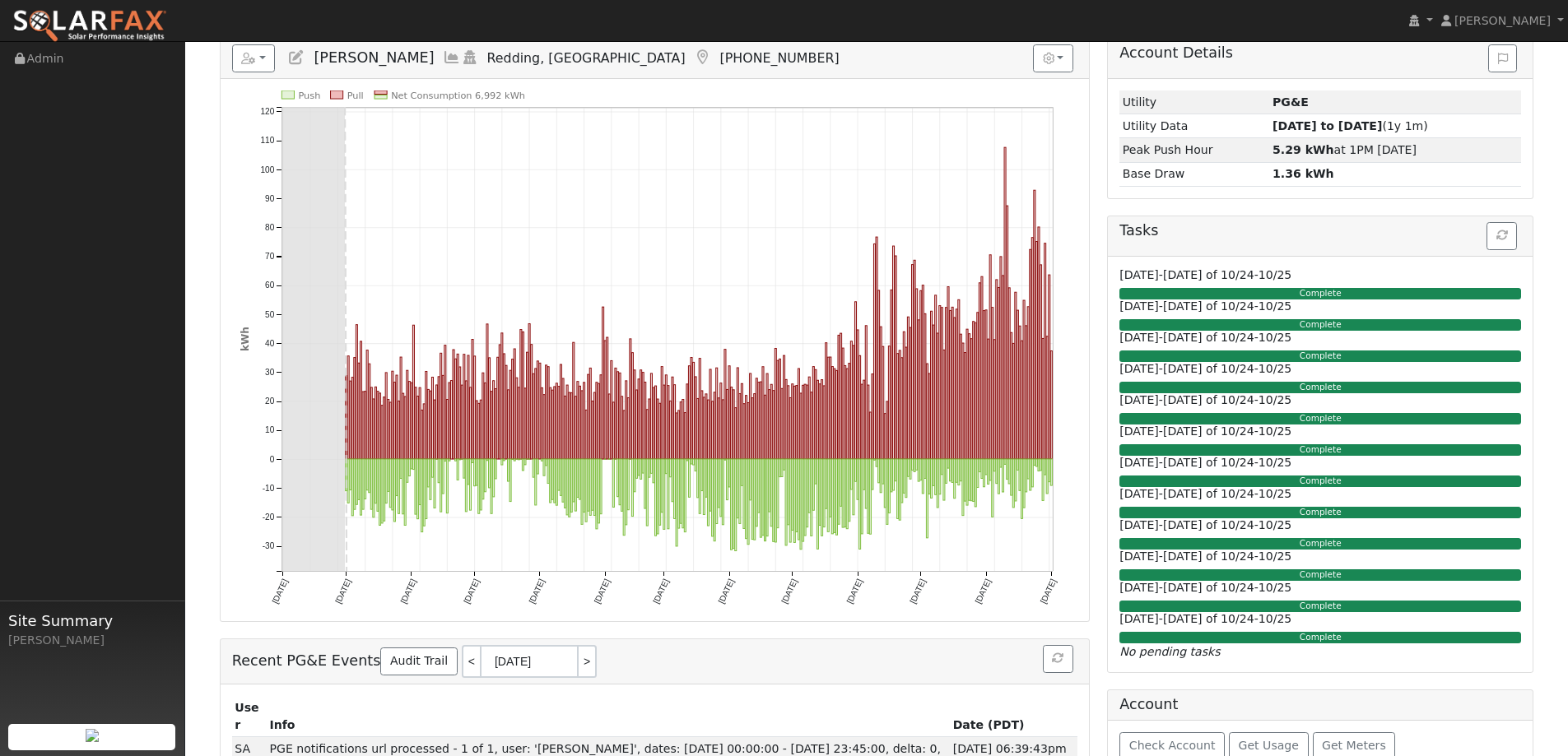
click at [729, 314] on icon "Push Pull Net Consumption 6,992 kWh [DATE] [DATE] [DATE] [DATE] [DATE] [DATE] […" at bounding box center [655, 360] width 829 height 539
click at [732, 315] on icon "Push Pull Net Consumption 6,992 kWh [DATE] [DATE] [DATE] [DATE] [DATE] [DATE] […" at bounding box center [655, 360] width 829 height 539
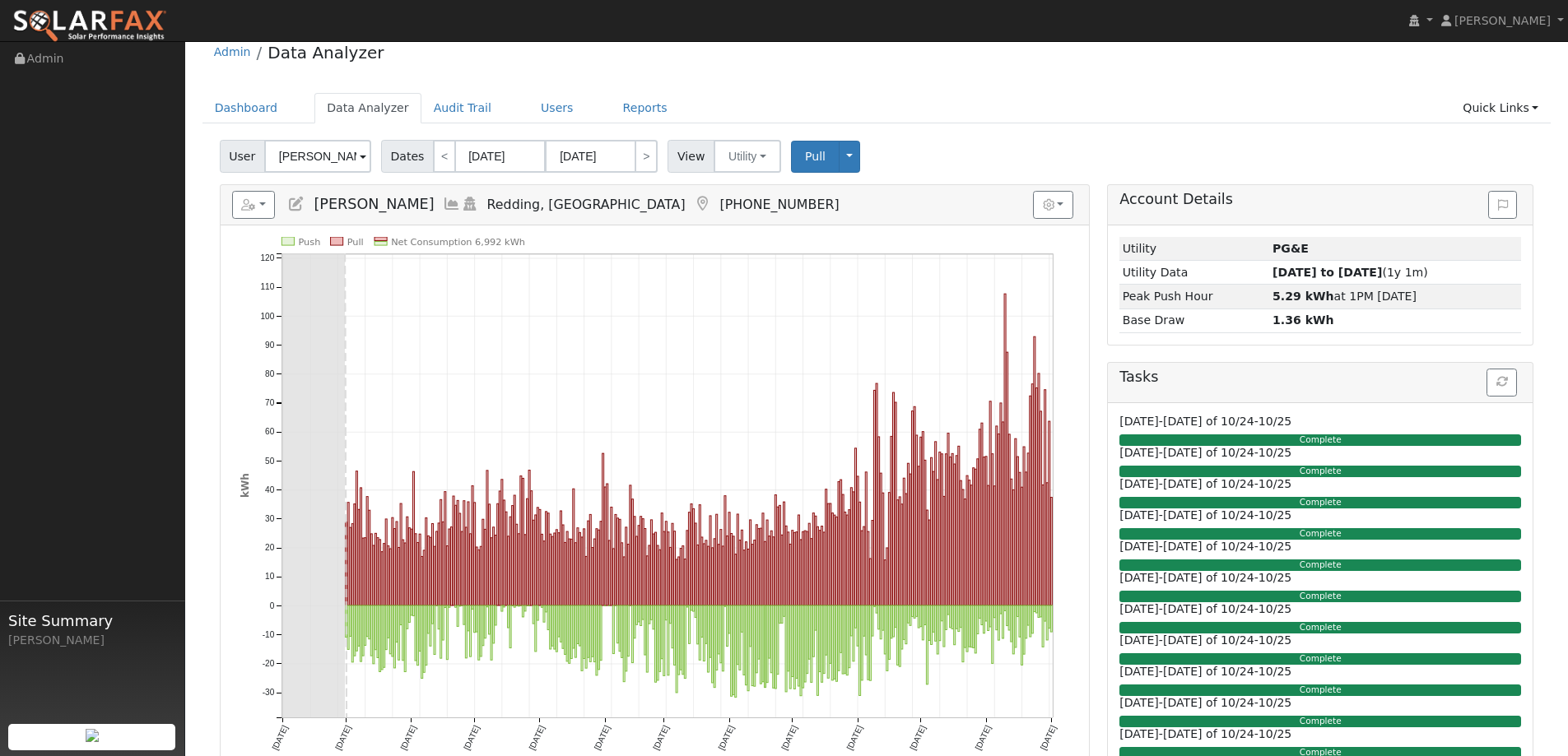
scroll to position [0, 0]
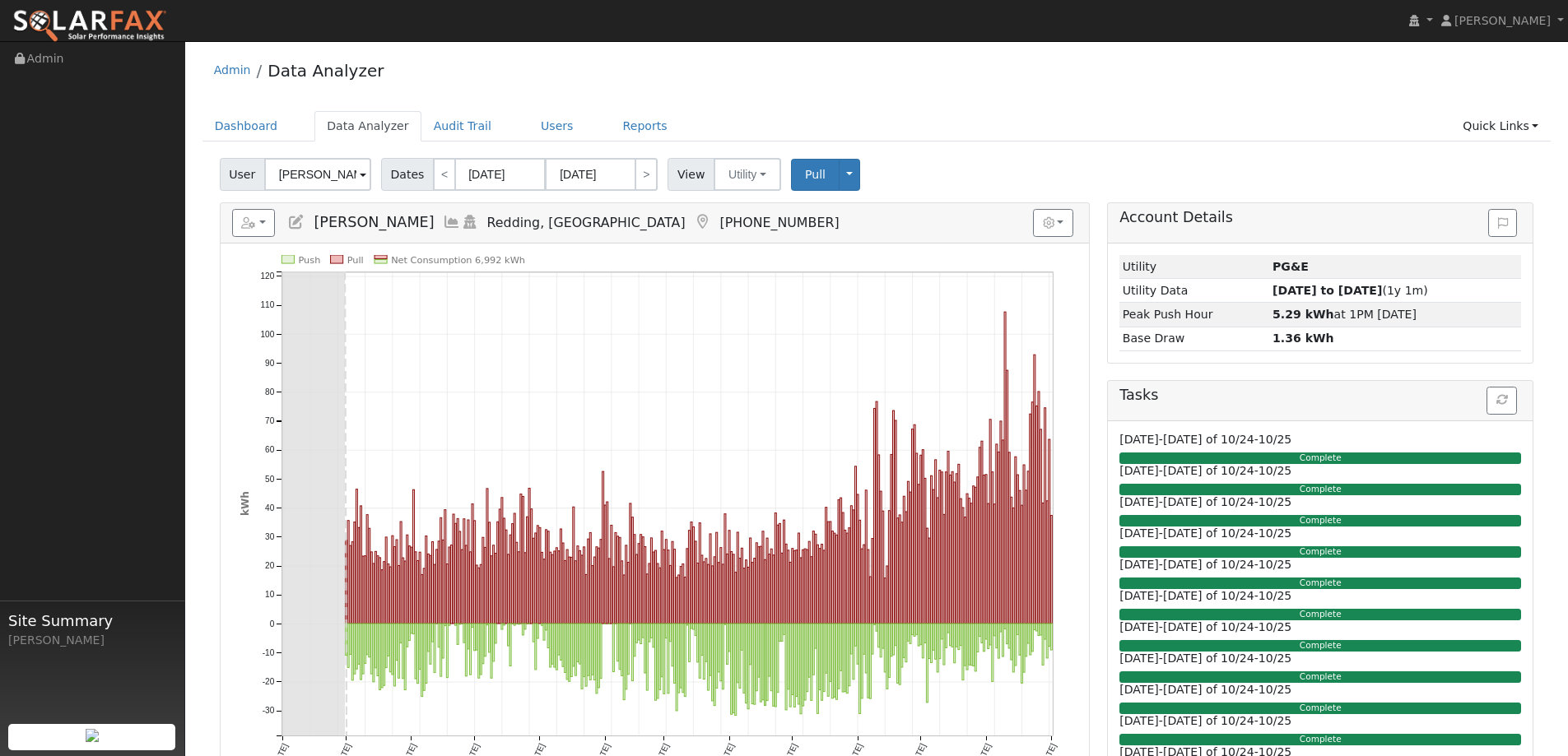
click at [812, 326] on icon "Push Pull Net Consumption 6,992 kWh [DATE] [DATE] [DATE] [DATE] [DATE] [DATE] […" at bounding box center [655, 524] width 829 height 539
